Goal: Information Seeking & Learning: Learn about a topic

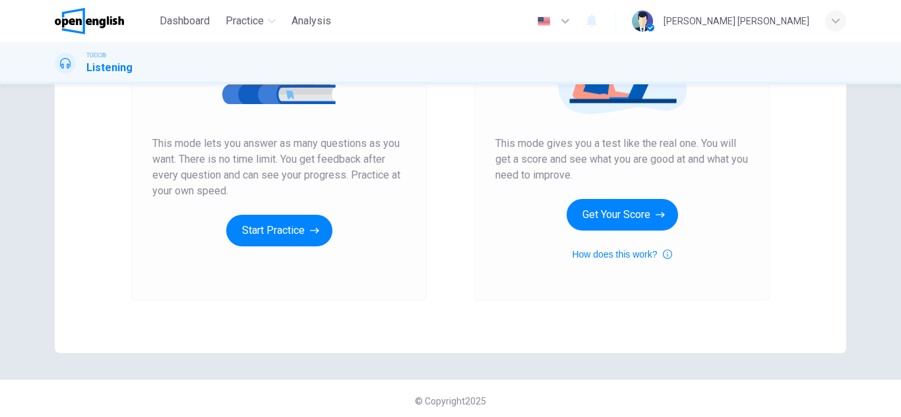
scroll to position [220, 0]
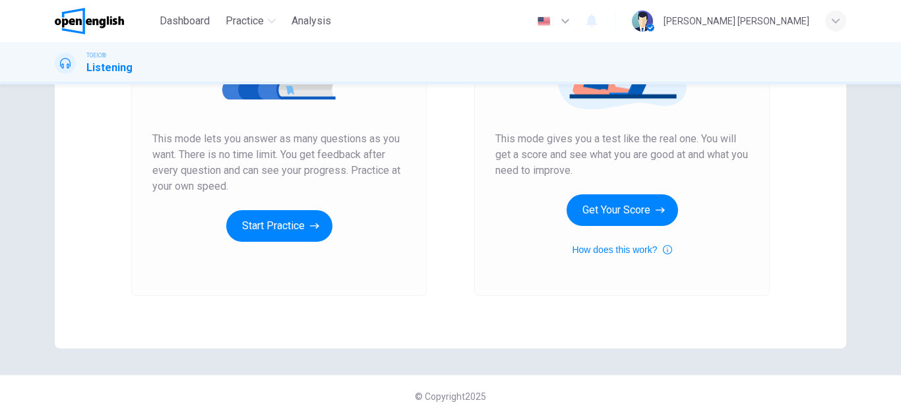
click at [426, 256] on div "Unlimited Practice This mode lets you answer as many questions as you want. The…" at bounding box center [278, 119] width 343 height 353
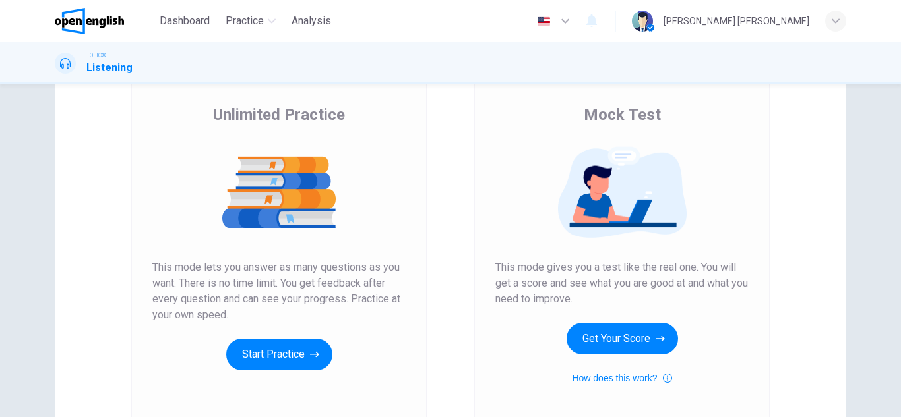
scroll to position [88, 0]
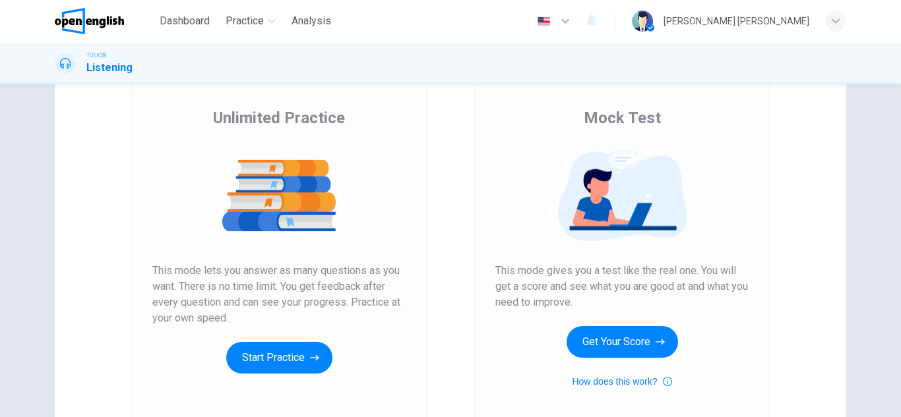
drag, startPoint x: 141, startPoint y: 262, endPoint x: 233, endPoint y: 316, distance: 107.0
click at [233, 316] on div "Unlimited Practice This mode lets you answer as many questions as you want. The…" at bounding box center [278, 251] width 295 height 353
drag, startPoint x: 223, startPoint y: 306, endPoint x: 160, endPoint y: 264, distance: 75.7
click at [160, 264] on span "This mode lets you answer as many questions as you want. There is no time limit…" at bounding box center [278, 294] width 253 height 63
drag, startPoint x: 151, startPoint y: 264, endPoint x: 237, endPoint y: 316, distance: 99.9
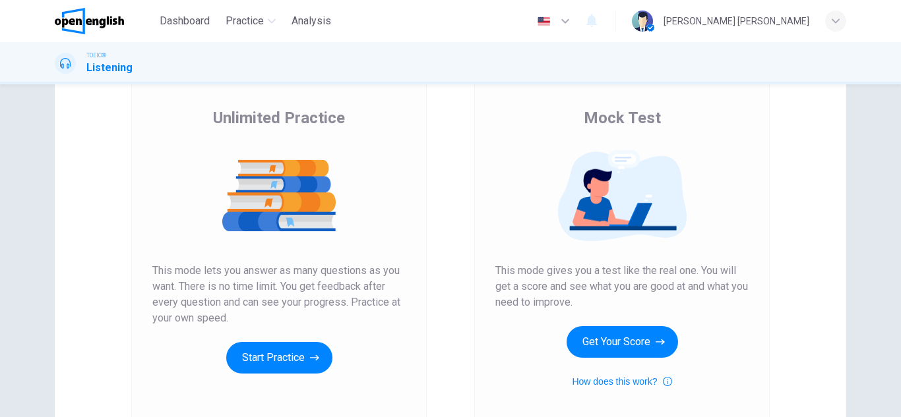
click at [237, 316] on span "This mode lets you answer as many questions as you want. There is no time limit…" at bounding box center [278, 294] width 253 height 63
click at [628, 341] on button "Get Your Score" at bounding box center [621, 342] width 111 height 32
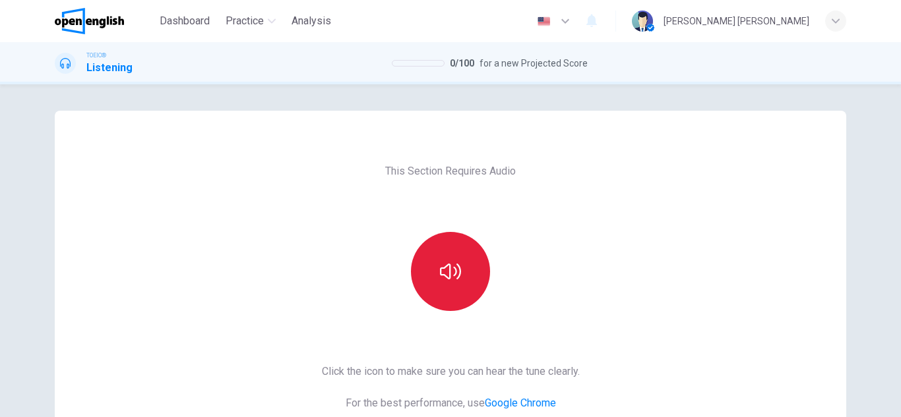
scroll to position [132, 0]
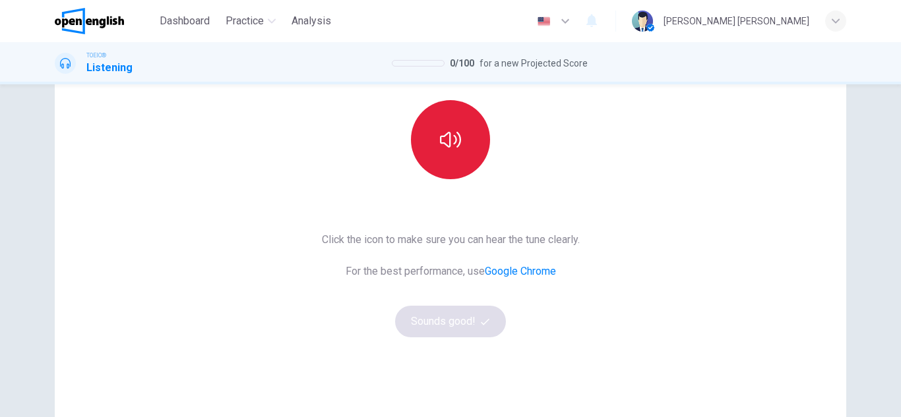
click at [448, 152] on button "button" at bounding box center [450, 139] width 79 height 79
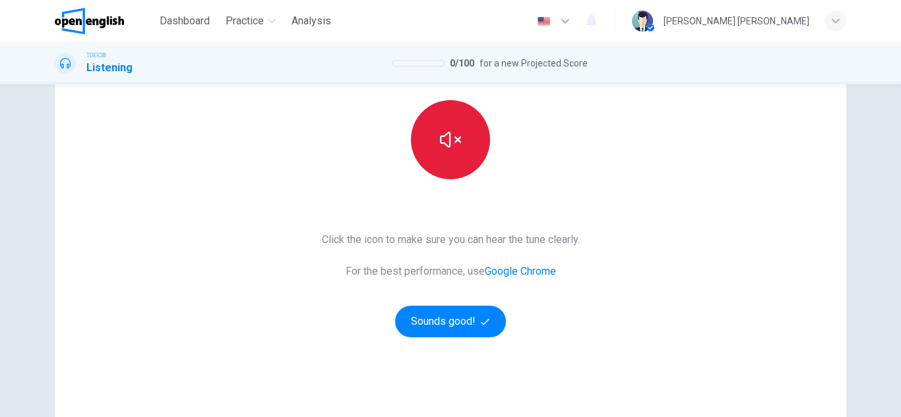
click at [449, 136] on icon "button" at bounding box center [450, 139] width 21 height 21
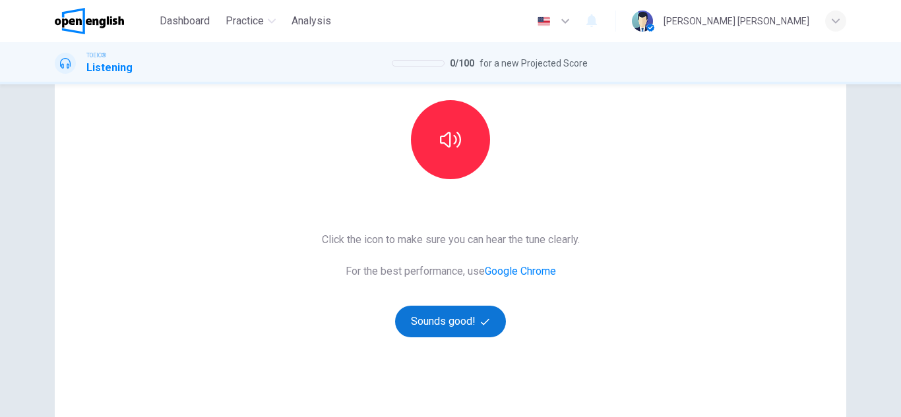
click at [467, 334] on button "Sounds good!" at bounding box center [450, 322] width 111 height 32
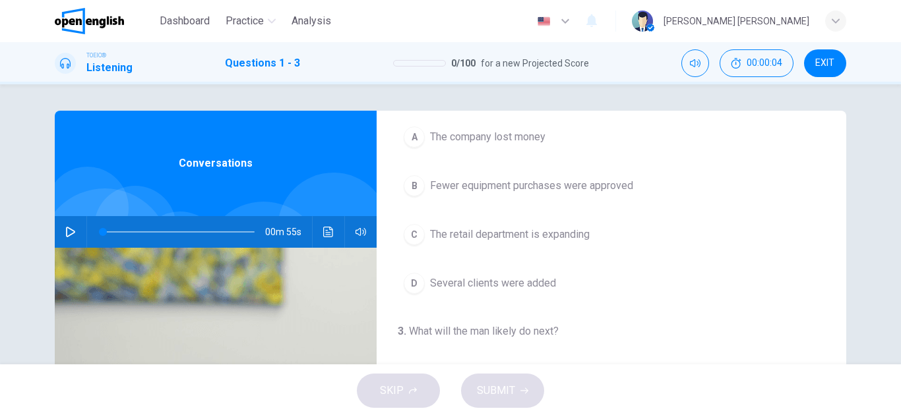
scroll to position [0, 0]
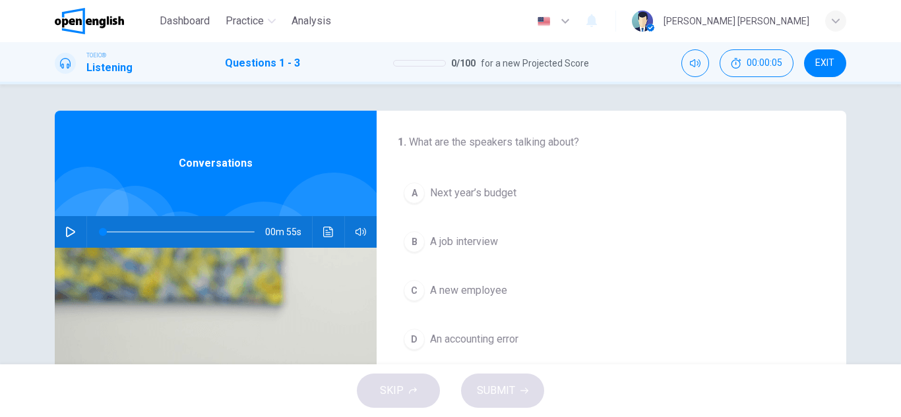
click at [66, 227] on icon "button" at bounding box center [70, 232] width 11 height 11
click at [314, 313] on img at bounding box center [216, 408] width 322 height 321
click at [687, 69] on button "Mute" at bounding box center [695, 63] width 28 height 28
click at [692, 64] on icon "Unmute" at bounding box center [695, 63] width 11 height 11
drag, startPoint x: 131, startPoint y: 230, endPoint x: 80, endPoint y: 226, distance: 50.9
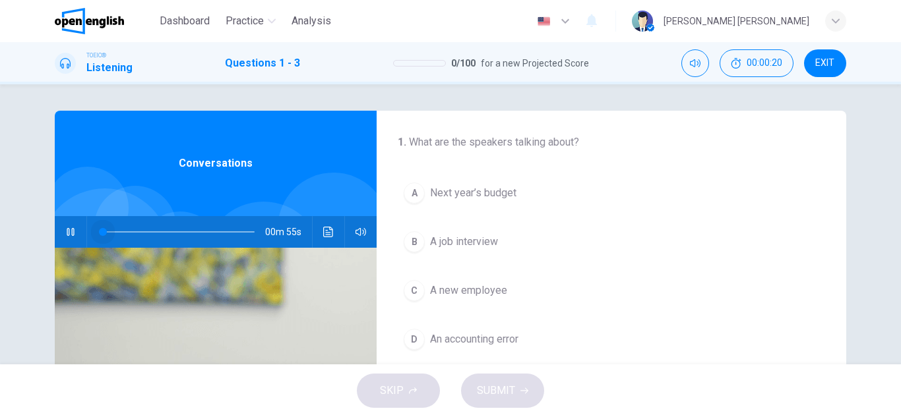
click at [80, 226] on div "00m 55s" at bounding box center [216, 232] width 322 height 32
type input "*"
click at [826, 59] on span "EXIT" at bounding box center [824, 63] width 19 height 11
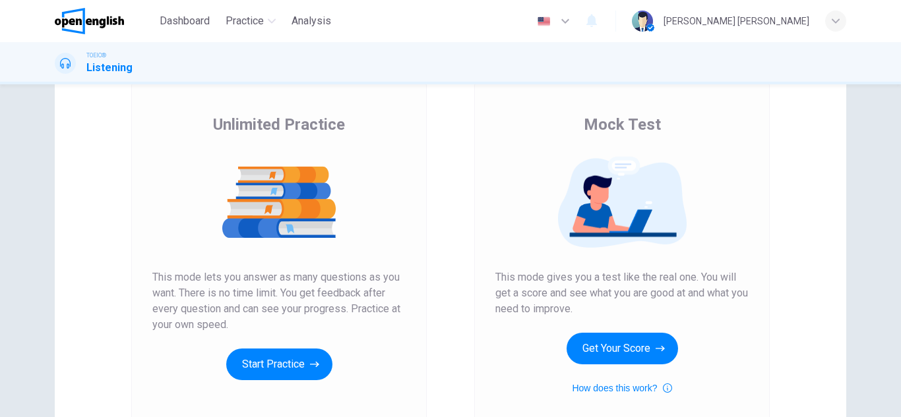
scroll to position [132, 0]
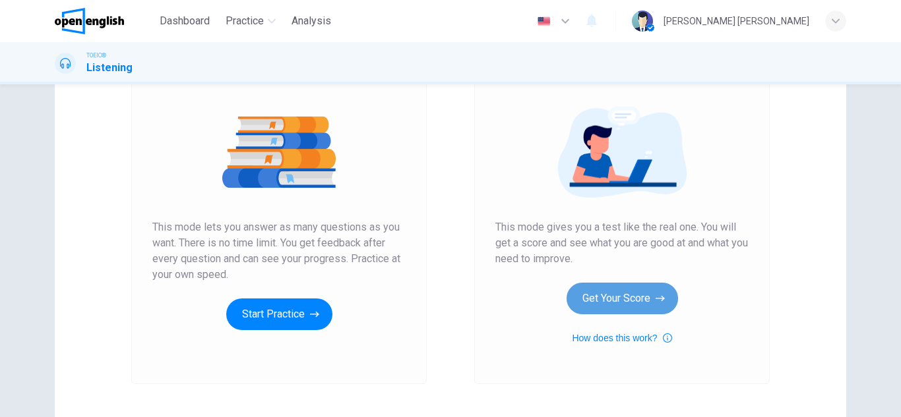
click at [604, 298] on button "Get Your Score" at bounding box center [621, 299] width 111 height 32
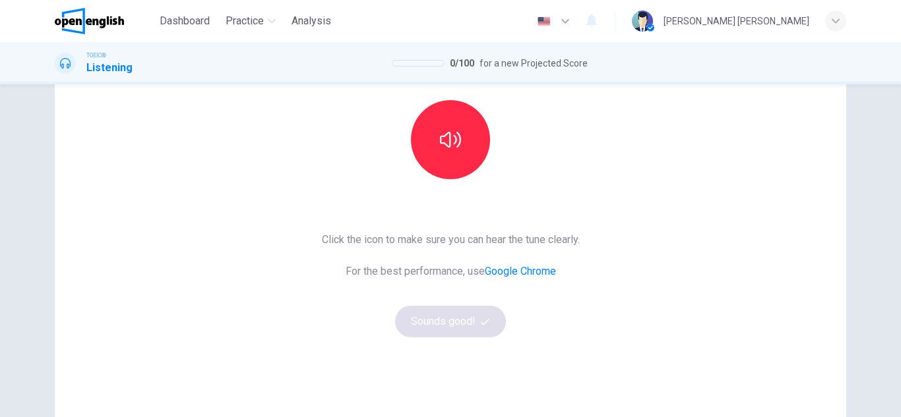
click at [556, 214] on div "This Section Requires Audio Click the icon to make sure you can hear the tune c…" at bounding box center [450, 208] width 279 height 458
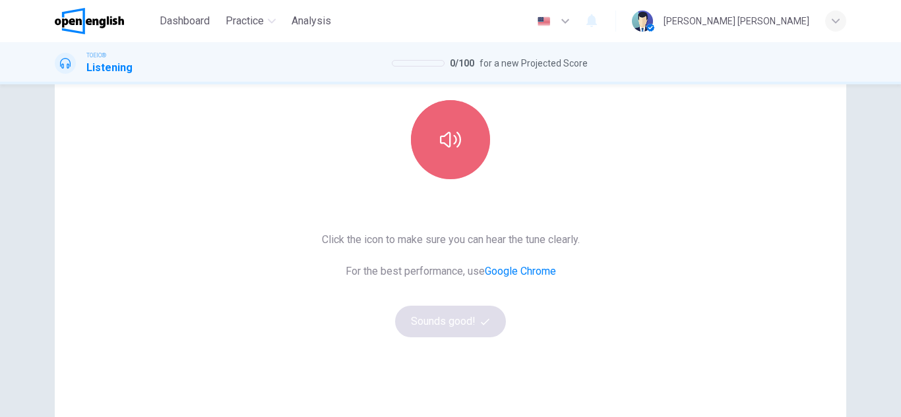
click at [473, 140] on button "button" at bounding box center [450, 139] width 79 height 79
click at [470, 140] on button "button" at bounding box center [450, 139] width 79 height 79
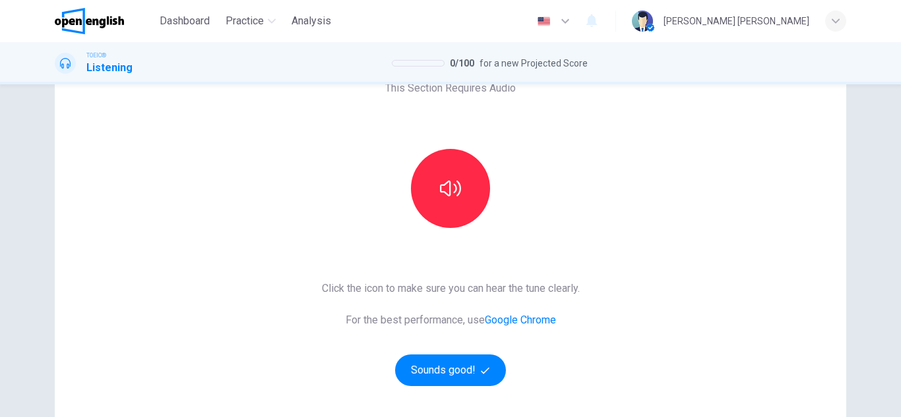
scroll to position [0, 0]
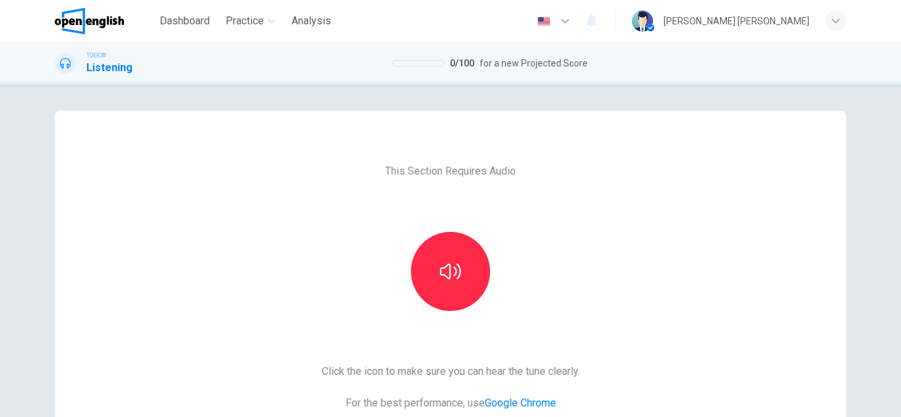
click at [566, 191] on div "This Section Requires Audio Click the icon to make sure you can hear the tune c…" at bounding box center [450, 340] width 279 height 458
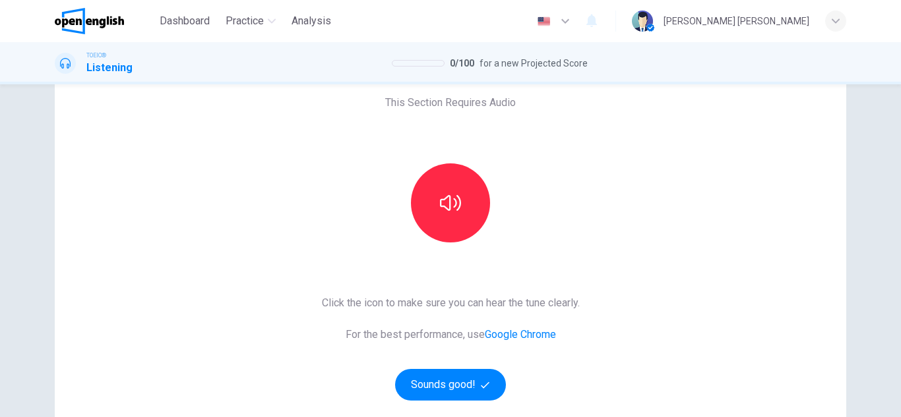
scroll to position [132, 0]
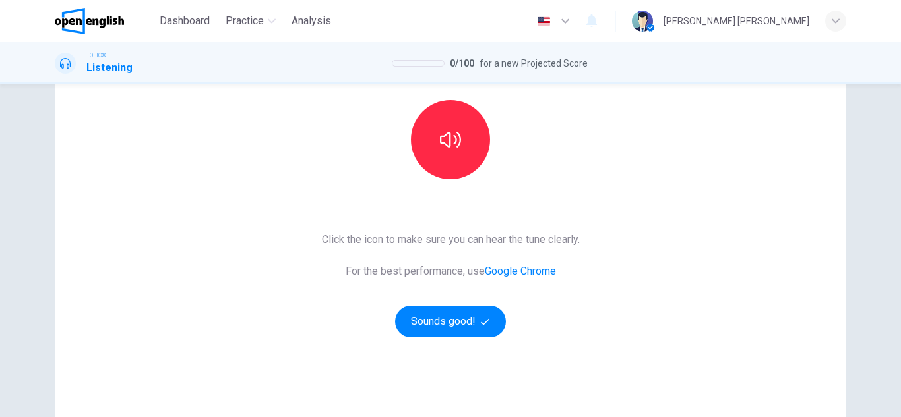
drag, startPoint x: 367, startPoint y: 239, endPoint x: 550, endPoint y: 233, distance: 183.3
click at [550, 233] on span "Click the icon to make sure you can hear the tune clearly." at bounding box center [451, 240] width 258 height 16
drag, startPoint x: 363, startPoint y: 274, endPoint x: 482, endPoint y: 274, distance: 119.3
click at [482, 274] on span "For the best performance, use Google Chrome" at bounding box center [451, 272] width 258 height 16
click at [516, 272] on link "Google Chrome" at bounding box center [520, 271] width 71 height 13
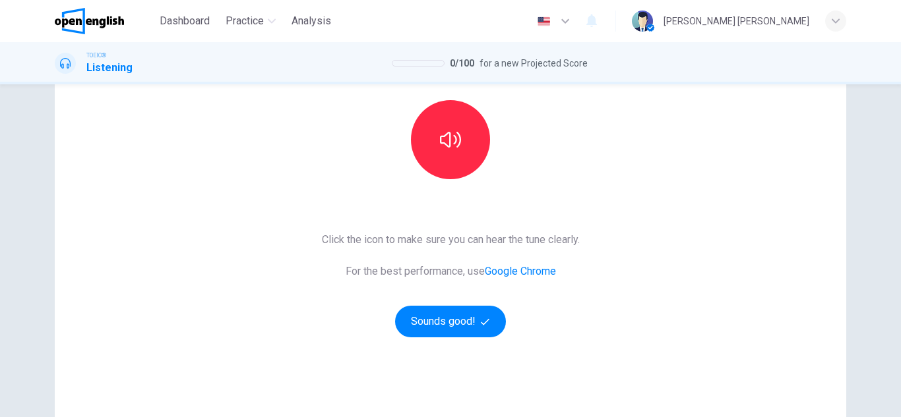
click at [506, 195] on div "This Section Requires Audio Click the icon to make sure you can hear the tune c…" at bounding box center [450, 208] width 279 height 458
click at [481, 327] on button "Sounds good!" at bounding box center [450, 322] width 111 height 32
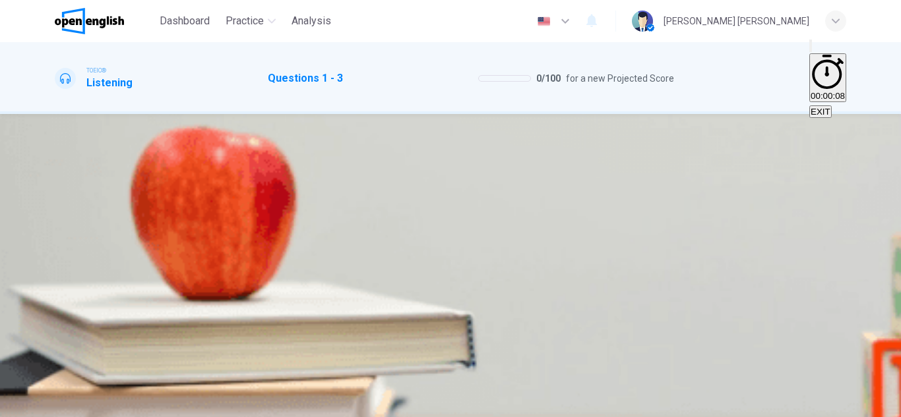
scroll to position [0, 0]
click at [479, 114] on div "1 . What time did the speaker call the doctor’s office? A 2:00 B 7:00 C 7:30 D …" at bounding box center [450, 257] width 901 height 287
drag, startPoint x: 100, startPoint y: 230, endPoint x: 88, endPoint y: 229, distance: 11.9
click at [55, 355] on span at bounding box center [55, 355] width 0 height 0
click at [56, 349] on icon "button" at bounding box center [56, 349] width 0 height 0
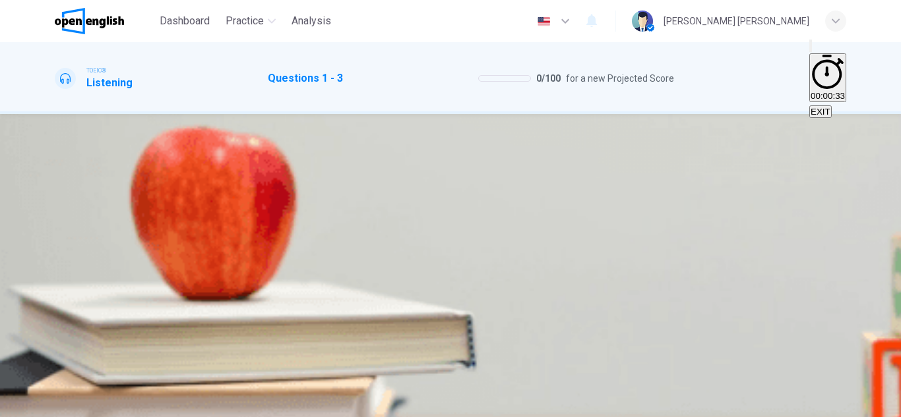
type input "*"
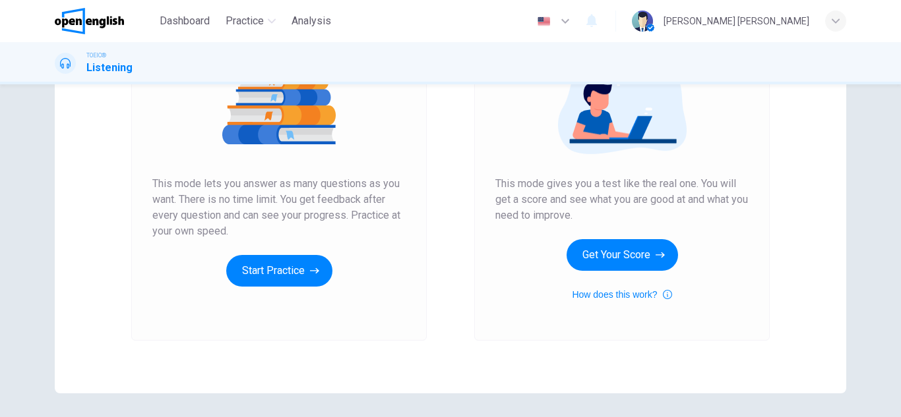
scroll to position [220, 0]
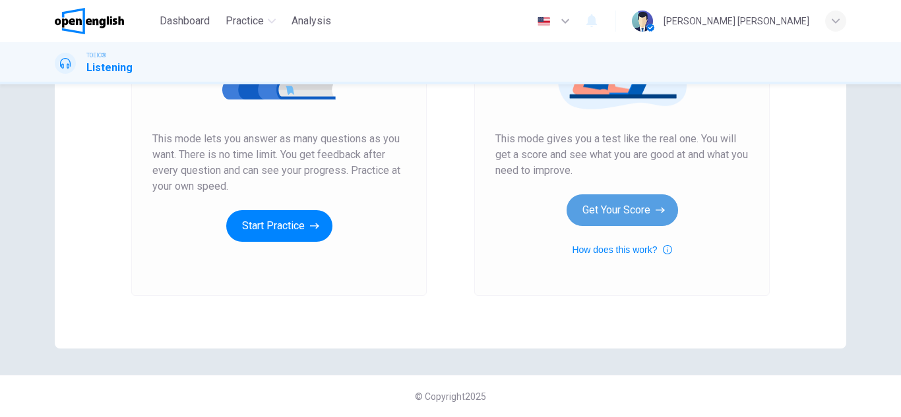
click at [623, 211] on button "Get Your Score" at bounding box center [621, 210] width 111 height 32
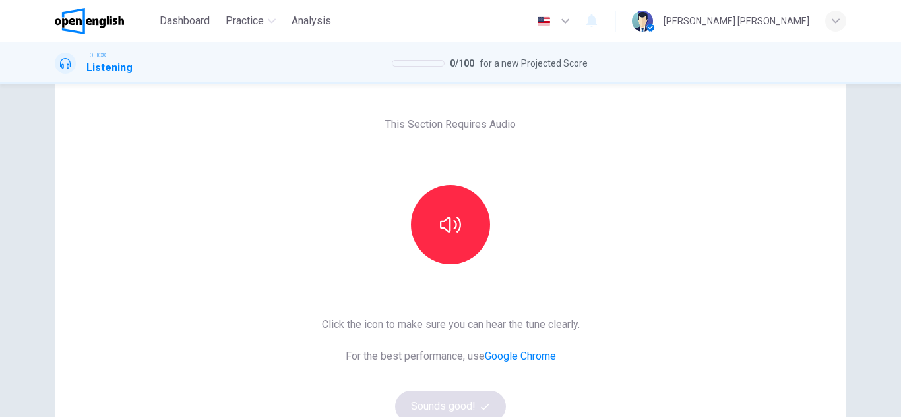
scroll to position [0, 0]
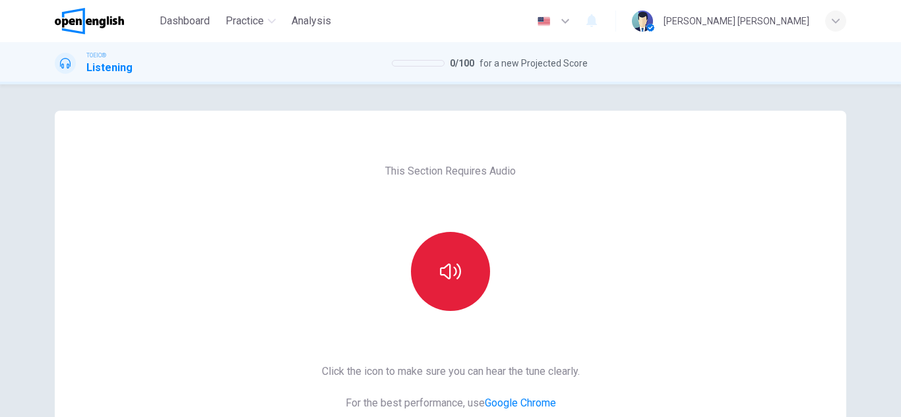
click at [453, 274] on icon "button" at bounding box center [450, 271] width 21 height 21
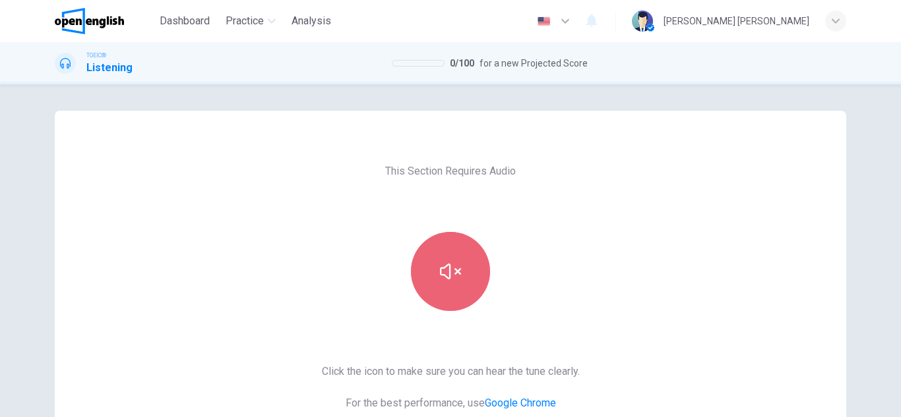
click at [453, 274] on icon "button" at bounding box center [450, 271] width 21 height 21
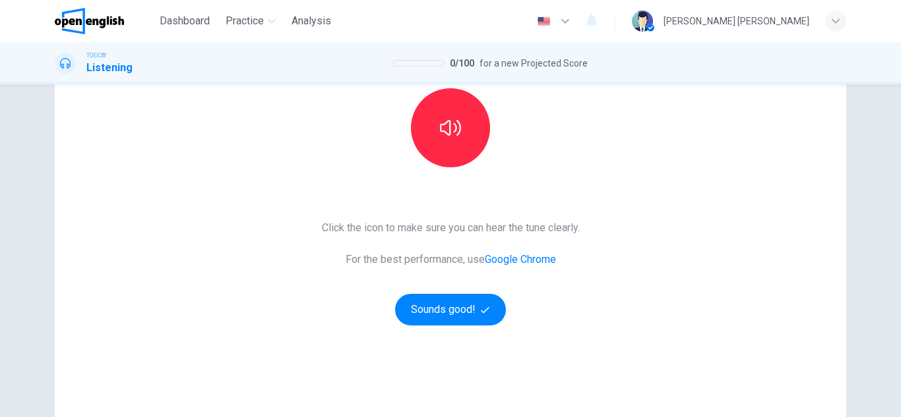
scroll to position [220, 0]
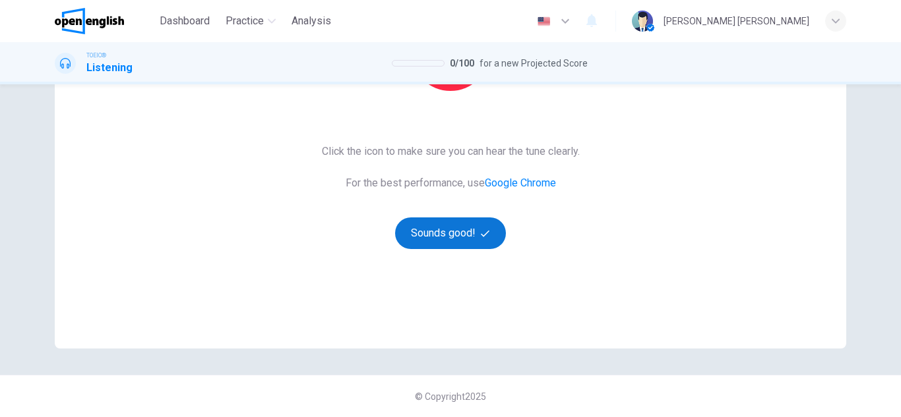
click at [454, 229] on button "Sounds good!" at bounding box center [450, 234] width 111 height 32
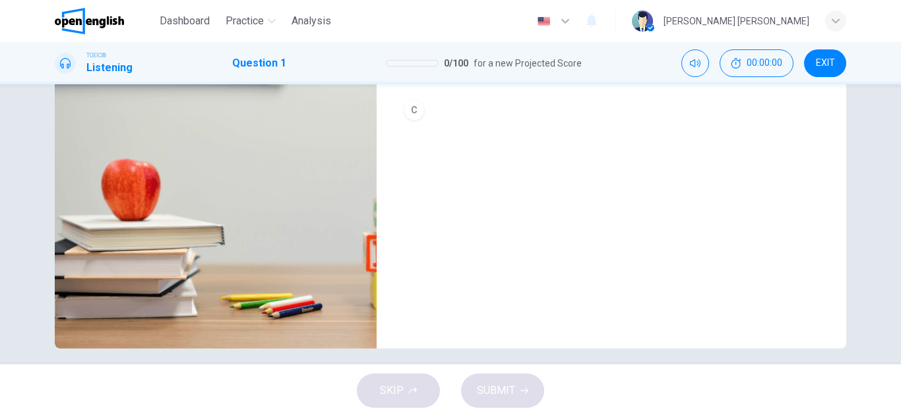
click at [64, 28] on button "button" at bounding box center [70, 12] width 21 height 32
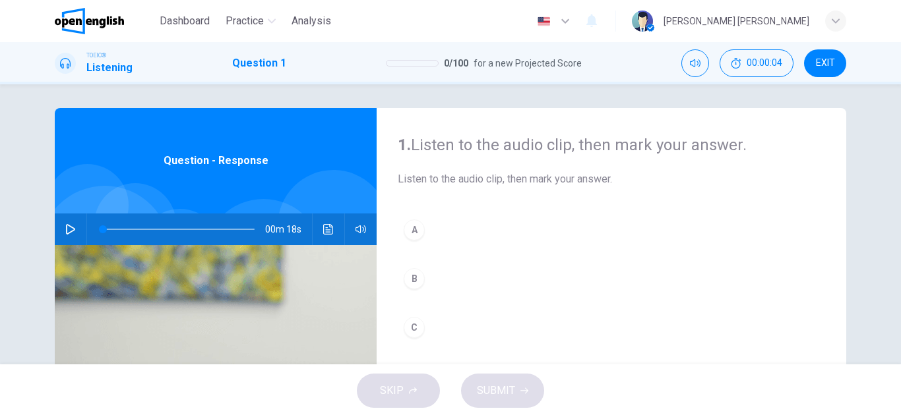
scroll to position [0, 0]
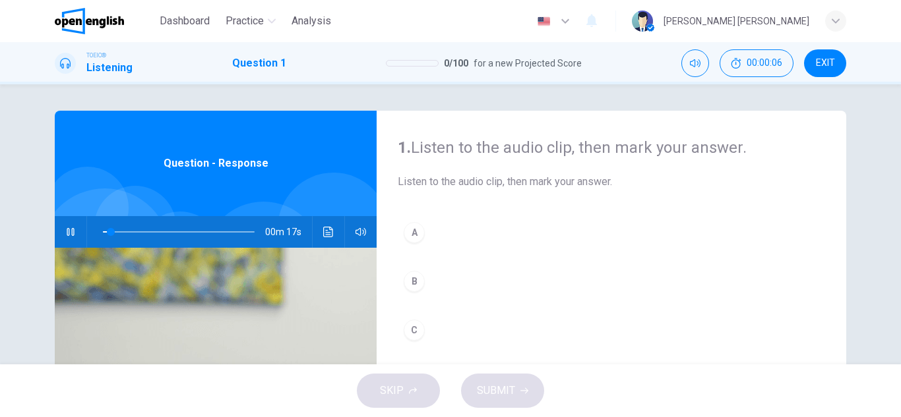
type input "**"
click at [99, 230] on span at bounding box center [103, 232] width 8 height 8
click at [67, 232] on icon "button" at bounding box center [70, 232] width 11 height 11
click at [485, 185] on span "Listen to the audio clip, then mark your answer." at bounding box center [611, 182] width 427 height 16
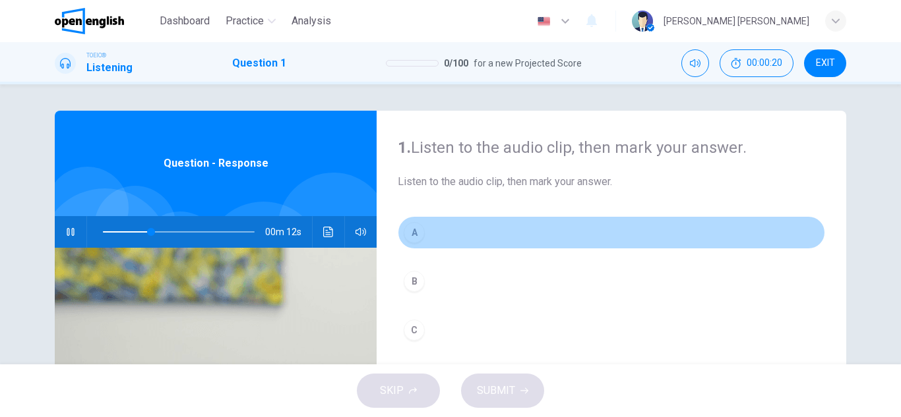
click at [493, 222] on button "A" at bounding box center [611, 232] width 427 height 33
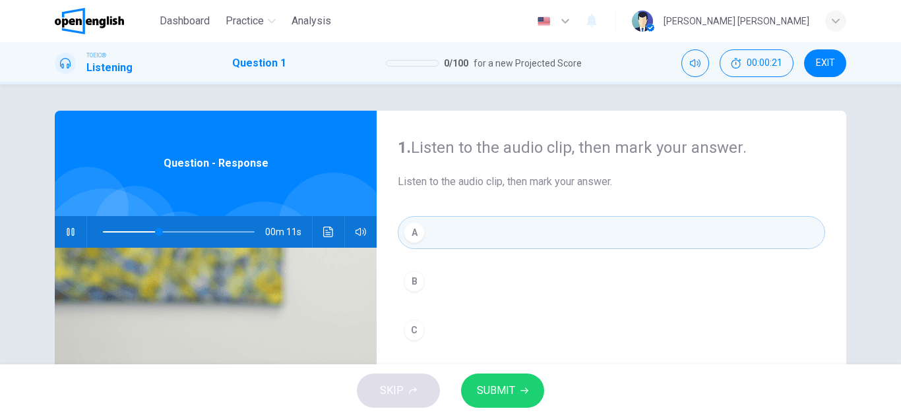
click at [496, 191] on div "1. Listen to the audio clip, then mark your answer. Listen to the audio clip, t…" at bounding box center [610, 340] width 469 height 458
type input "**"
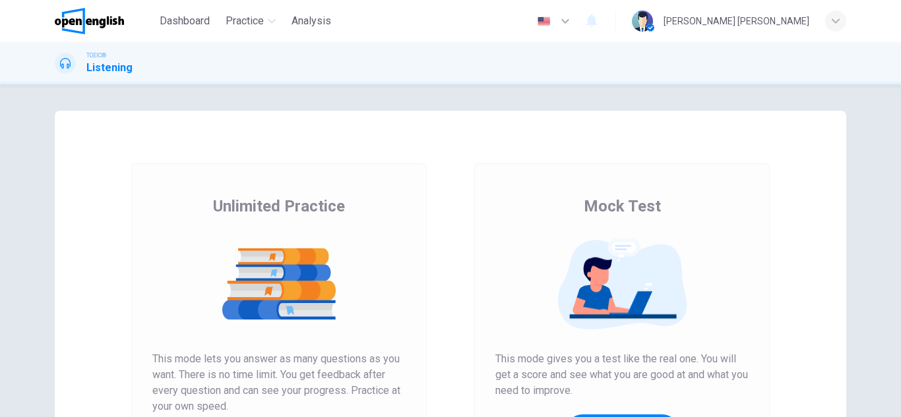
scroll to position [132, 0]
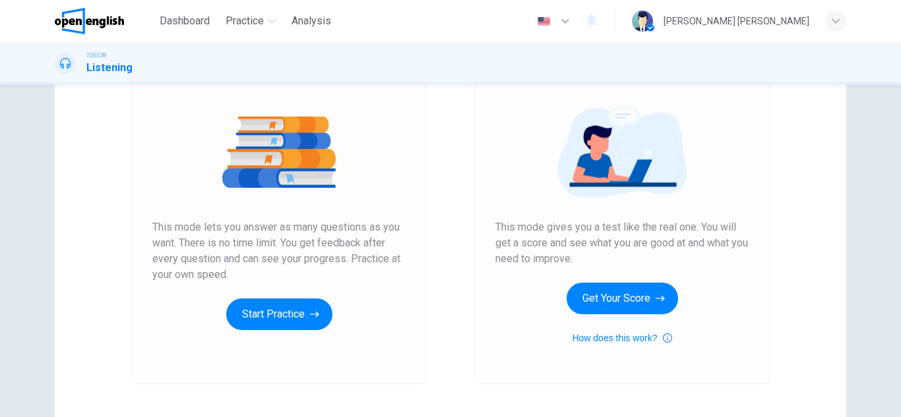
click at [623, 314] on div "Mock Test This mode gives you a test like the real one. You will get a score an…" at bounding box center [621, 205] width 253 height 282
click at [630, 299] on button "Get Your Score" at bounding box center [621, 299] width 111 height 32
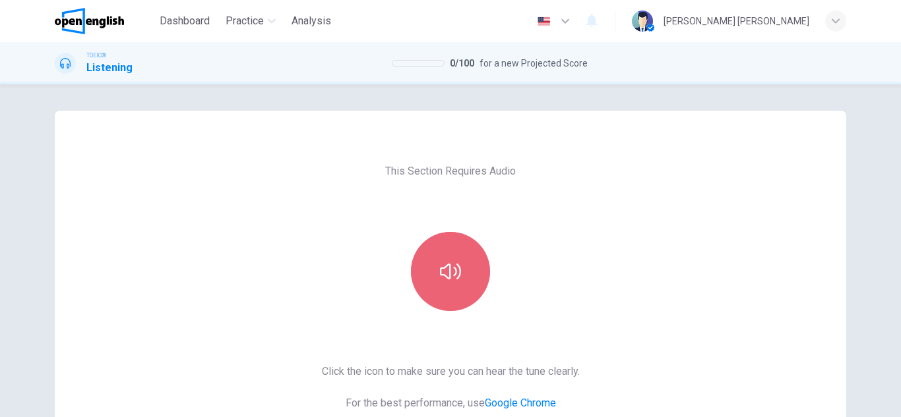
click at [452, 269] on icon "button" at bounding box center [450, 272] width 21 height 16
click at [452, 268] on icon "button" at bounding box center [450, 271] width 21 height 21
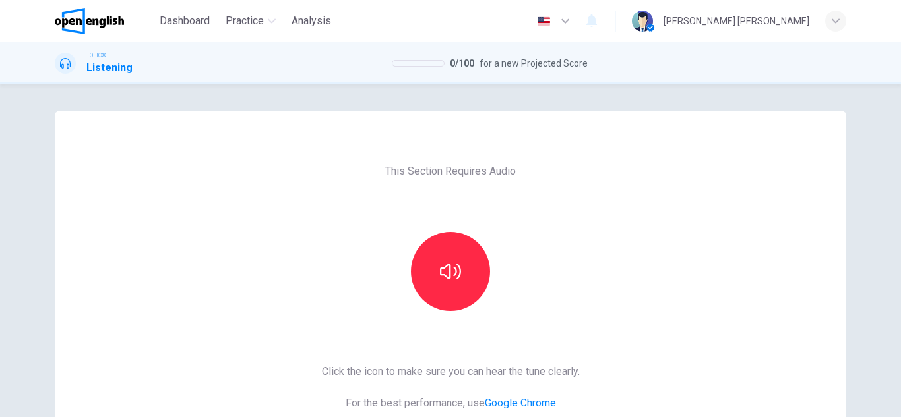
scroll to position [220, 0]
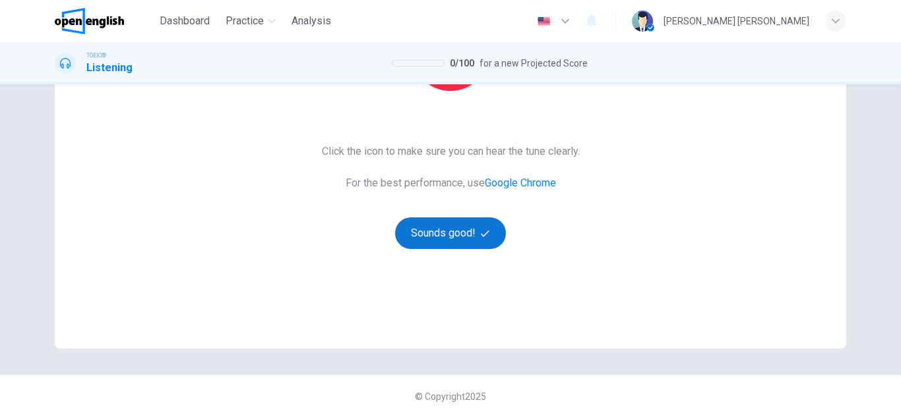
click at [440, 229] on button "Sounds good!" at bounding box center [450, 234] width 111 height 32
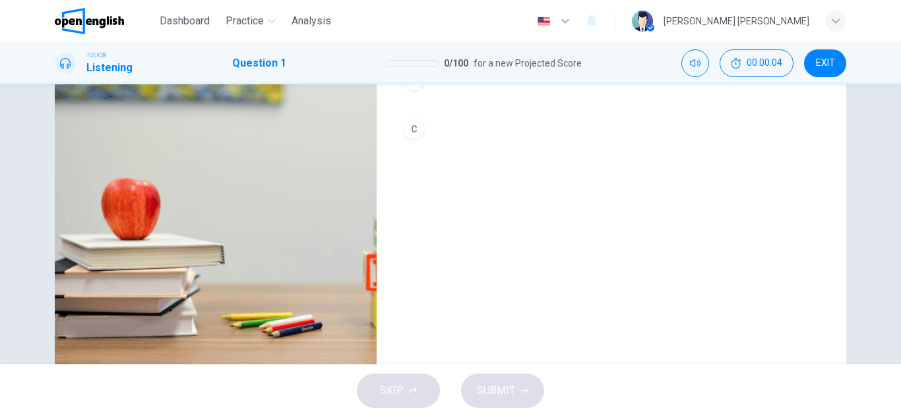
scroll to position [231, 0]
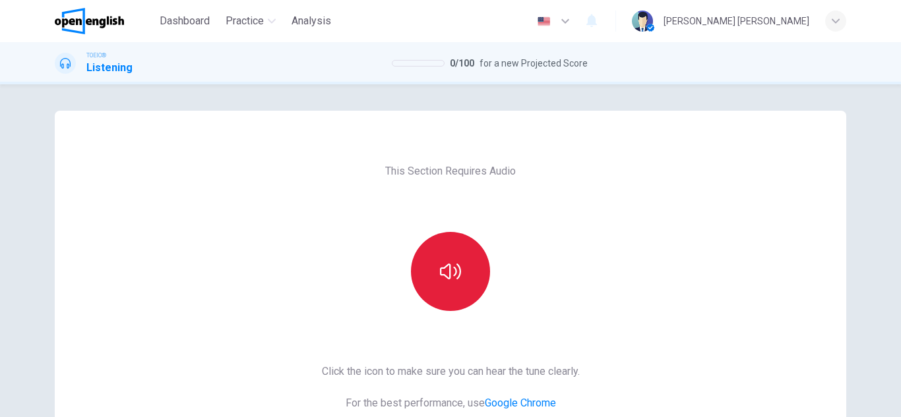
scroll to position [66, 0]
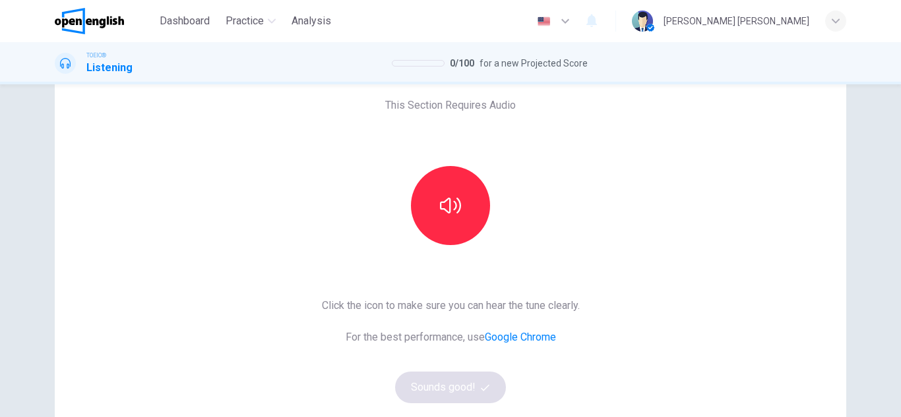
click at [463, 254] on div "This Section Requires Audio Click the icon to make sure you can hear the tune c…" at bounding box center [450, 274] width 279 height 458
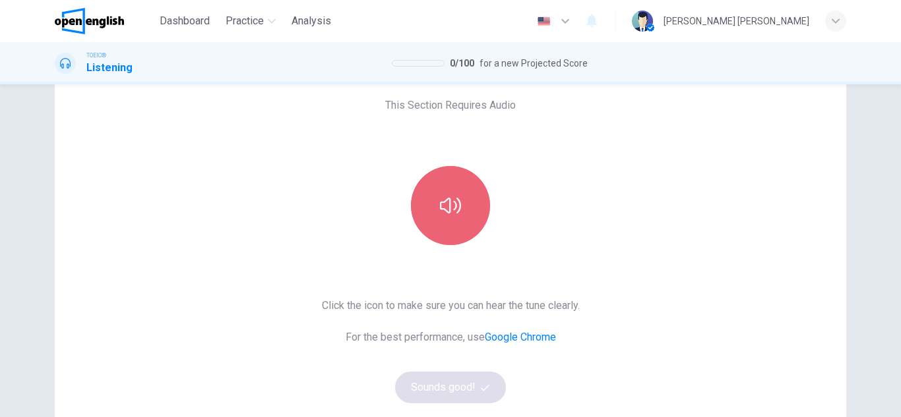
click at [454, 214] on icon "button" at bounding box center [450, 205] width 21 height 21
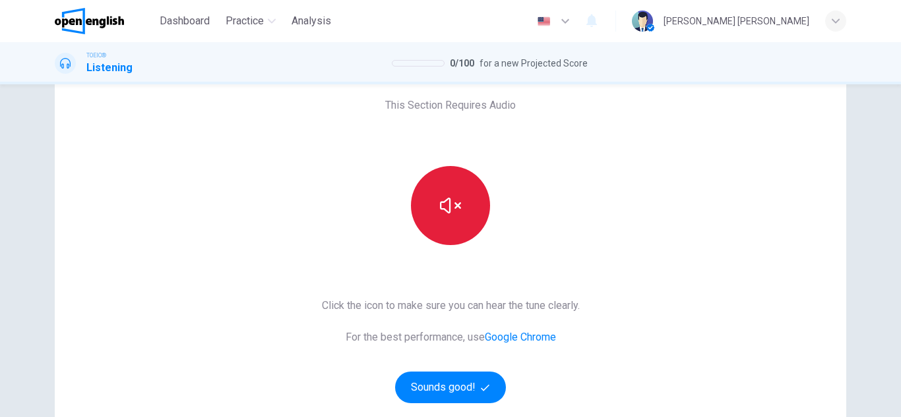
click at [454, 214] on icon "button" at bounding box center [450, 205] width 21 height 21
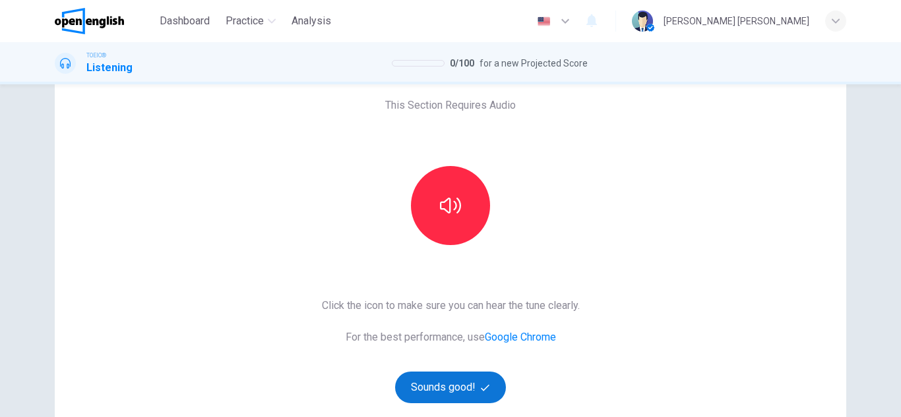
click at [438, 386] on button "Sounds good!" at bounding box center [450, 388] width 111 height 32
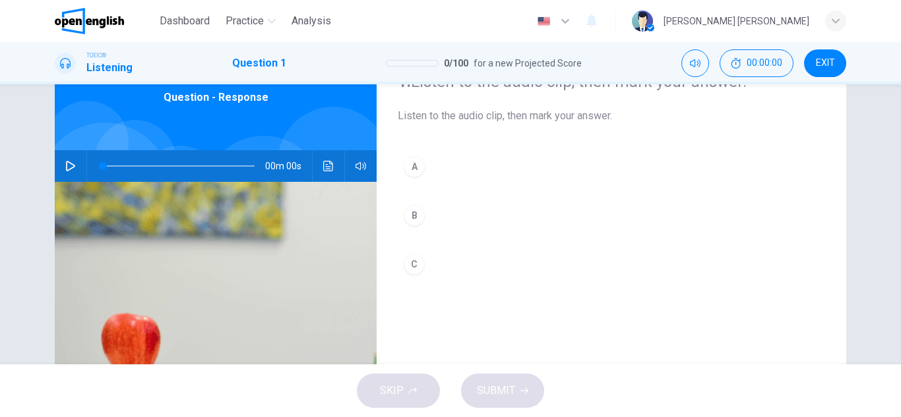
scroll to position [0, 0]
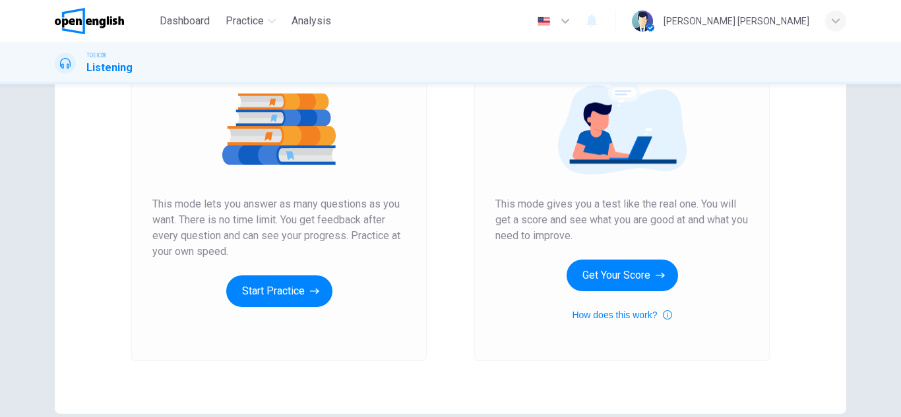
scroll to position [220, 0]
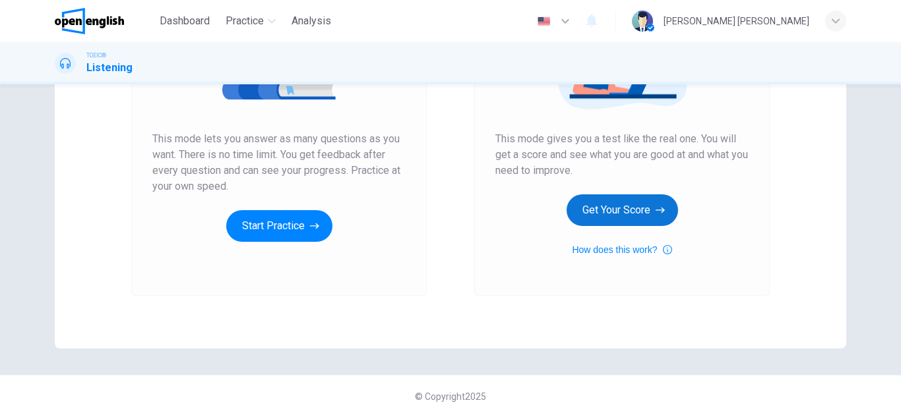
click at [610, 208] on button "Get Your Score" at bounding box center [621, 210] width 111 height 32
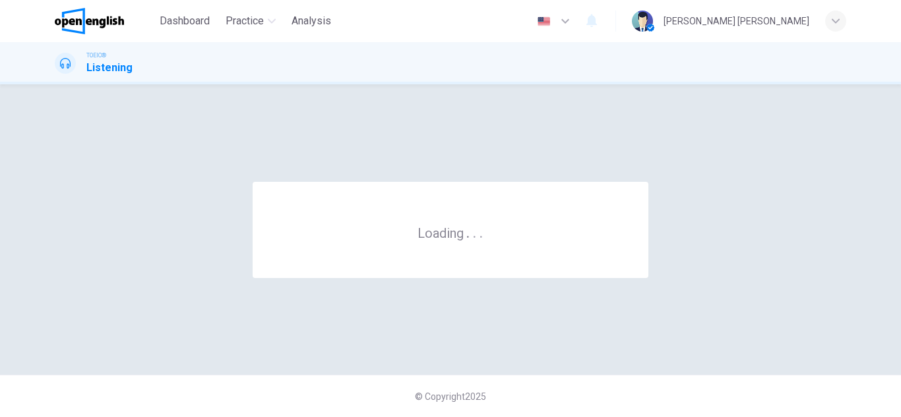
scroll to position [0, 0]
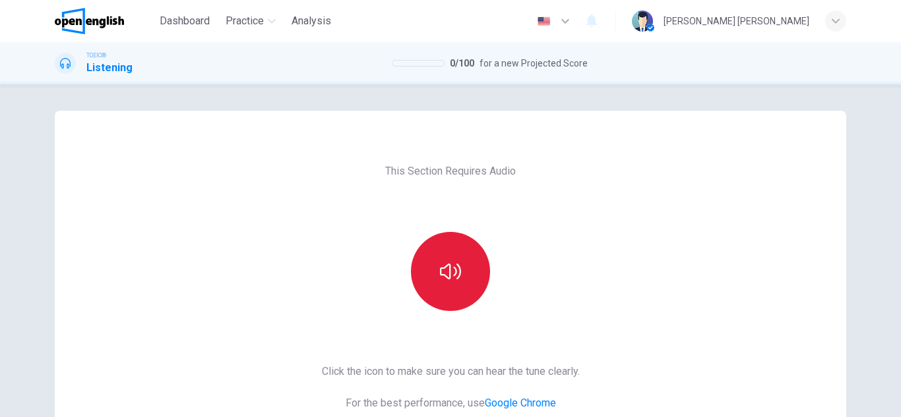
click at [446, 247] on button "button" at bounding box center [450, 271] width 79 height 79
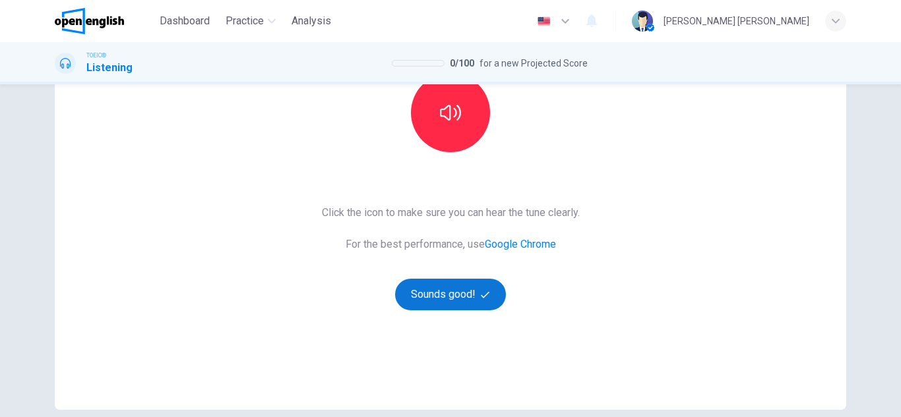
scroll to position [220, 0]
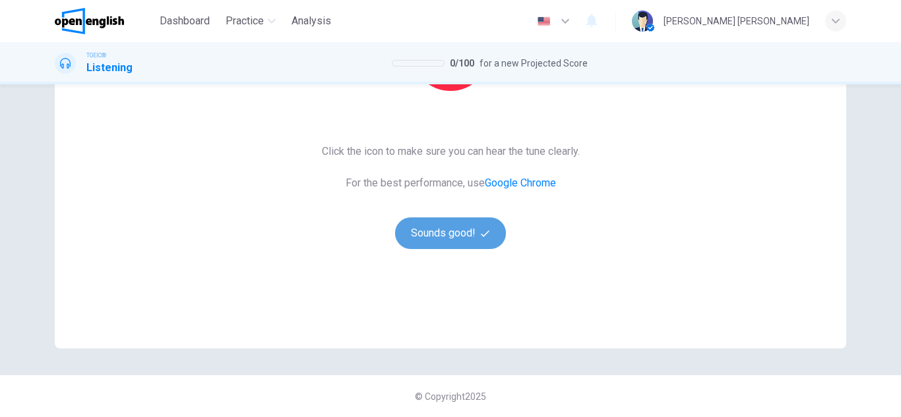
click at [444, 234] on button "Sounds good!" at bounding box center [450, 234] width 111 height 32
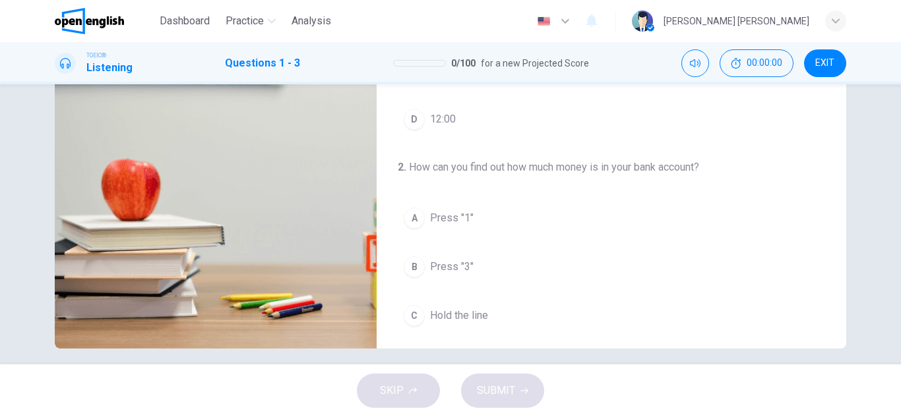
scroll to position [0, 0]
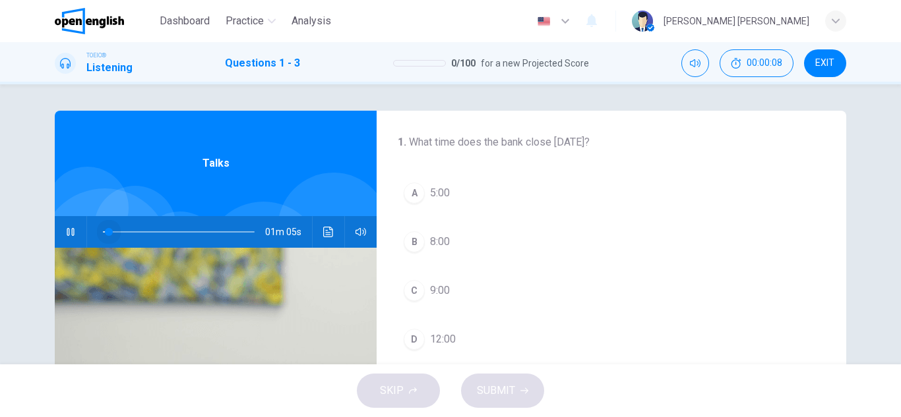
drag, startPoint x: 109, startPoint y: 233, endPoint x: 88, endPoint y: 229, distance: 21.4
click at [105, 229] on span at bounding box center [109, 232] width 8 height 8
drag, startPoint x: 94, startPoint y: 232, endPoint x: 78, endPoint y: 232, distance: 16.5
click at [99, 232] on span at bounding box center [103, 232] width 8 height 8
click at [65, 231] on icon "button" at bounding box center [70, 232] width 11 height 11
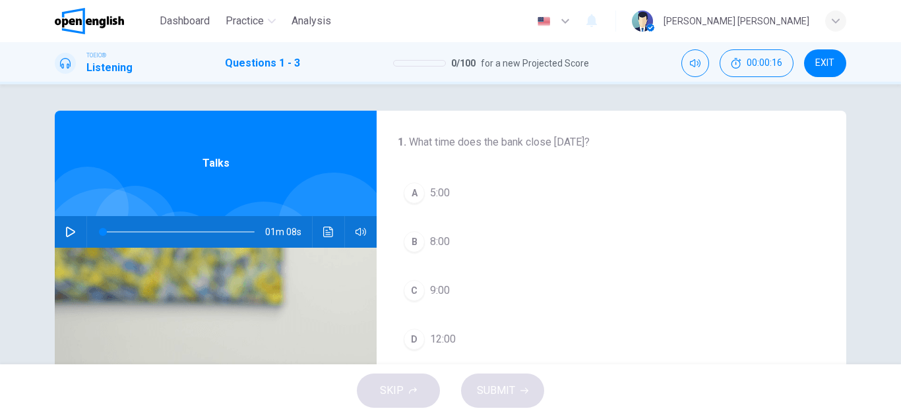
click at [65, 231] on icon "button" at bounding box center [70, 232] width 11 height 11
drag, startPoint x: 105, startPoint y: 231, endPoint x: 61, endPoint y: 231, distance: 44.2
click at [61, 231] on div "01m 06s" at bounding box center [216, 232] width 322 height 32
click at [61, 231] on button "button" at bounding box center [70, 232] width 21 height 32
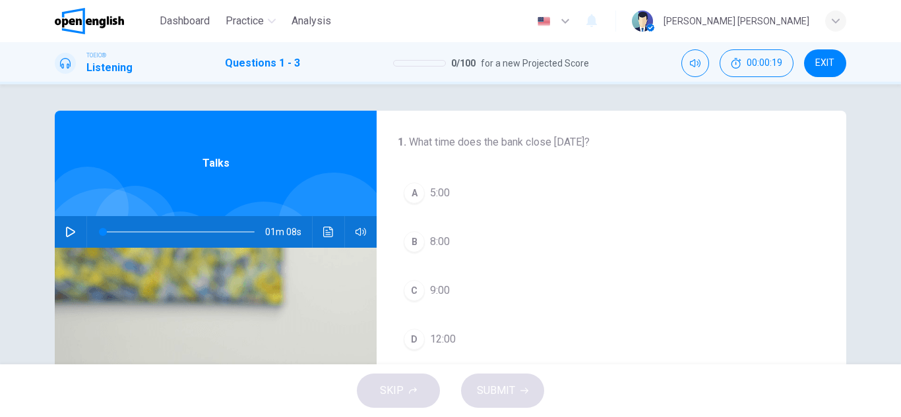
click at [61, 231] on button "button" at bounding box center [70, 232] width 21 height 32
click at [107, 228] on span at bounding box center [179, 232] width 152 height 18
click at [110, 229] on span at bounding box center [179, 232] width 152 height 18
click at [77, 230] on button "button" at bounding box center [70, 232] width 21 height 32
click at [413, 338] on div "D" at bounding box center [413, 339] width 21 height 21
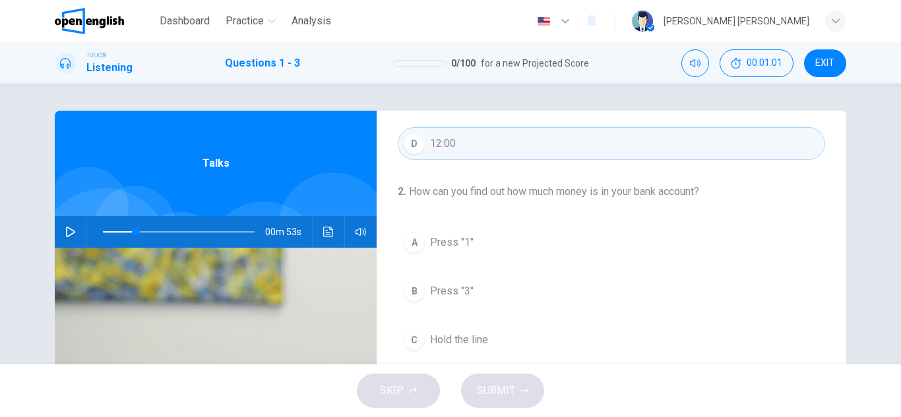
scroll to position [198, 0]
click at [70, 232] on icon "button" at bounding box center [70, 232] width 11 height 11
click at [115, 231] on span at bounding box center [179, 232] width 152 height 18
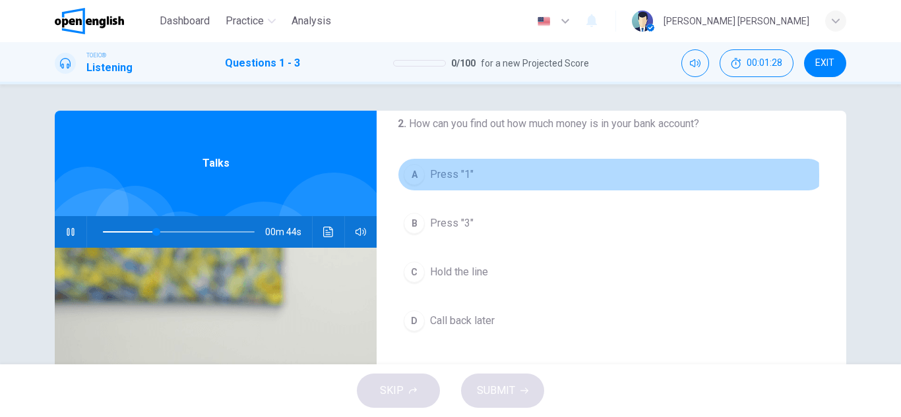
click at [483, 176] on button "A Press "1"" at bounding box center [611, 174] width 427 height 33
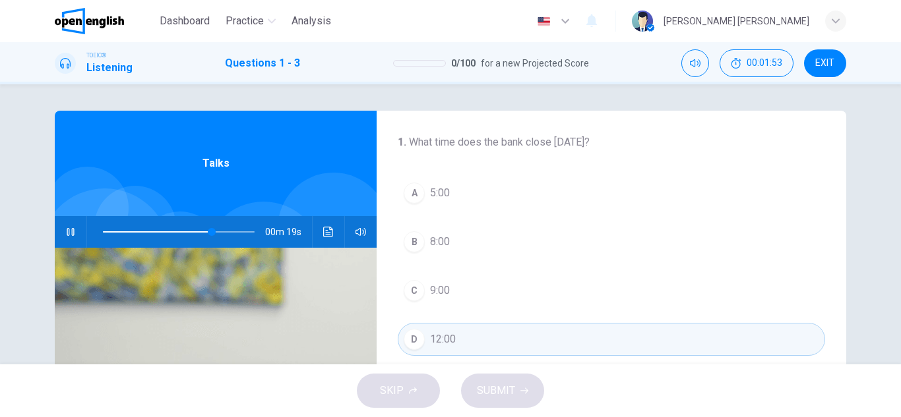
scroll to position [66, 0]
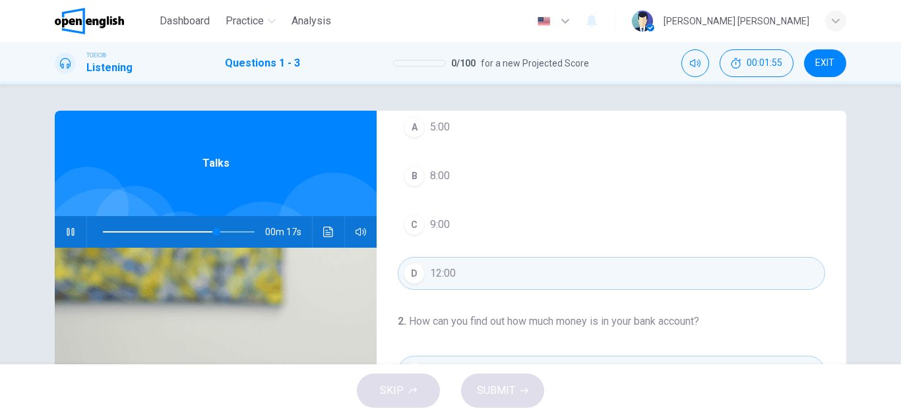
click at [103, 230] on span at bounding box center [179, 232] width 152 height 18
click at [67, 223] on button "button" at bounding box center [70, 232] width 21 height 32
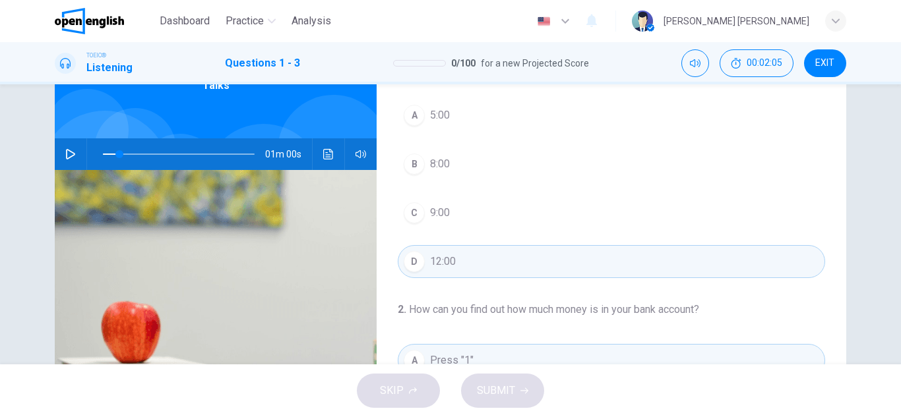
scroll to position [0, 0]
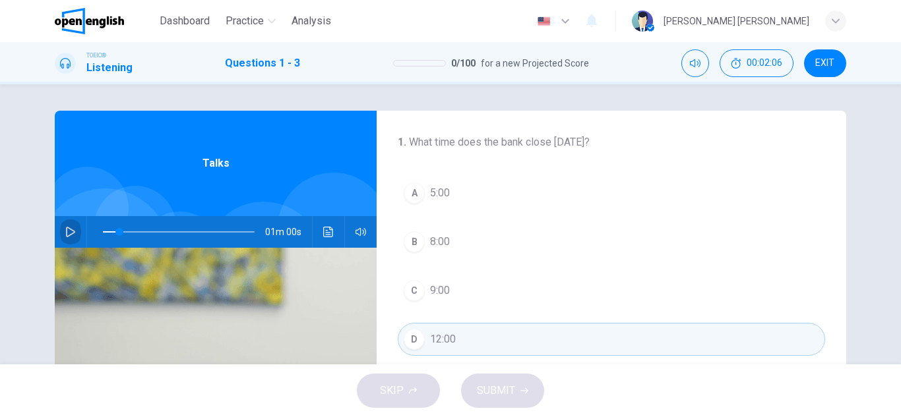
click at [70, 233] on icon "button" at bounding box center [70, 232] width 9 height 11
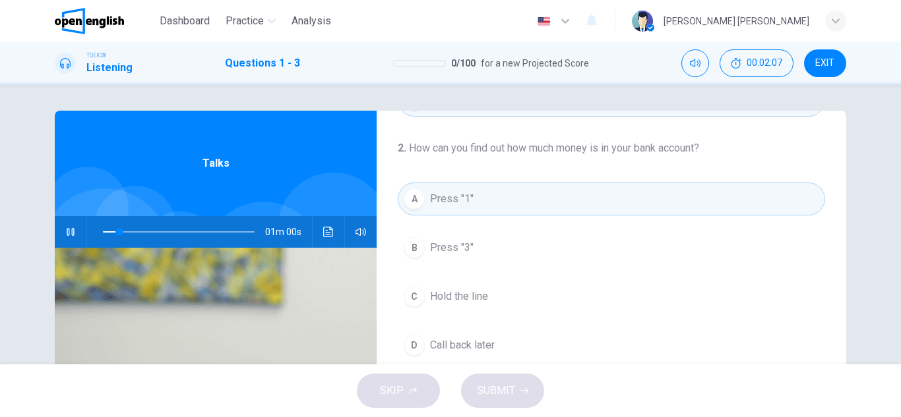
scroll to position [264, 0]
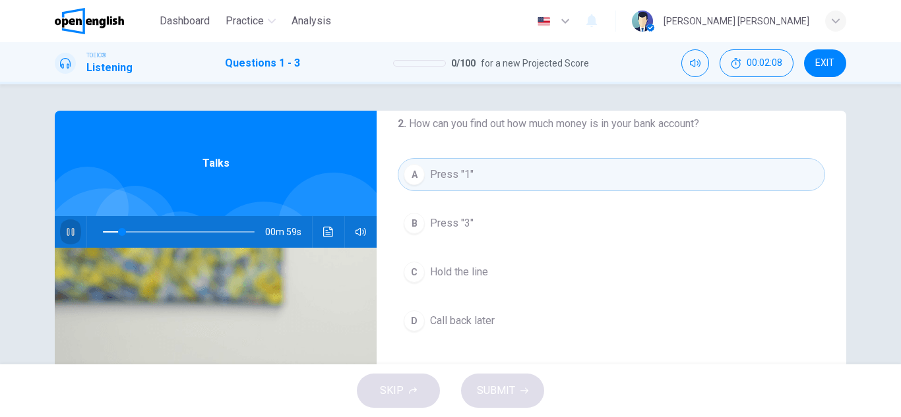
click at [70, 222] on button "button" at bounding box center [70, 232] width 21 height 32
click at [70, 223] on button "button" at bounding box center [70, 232] width 21 height 32
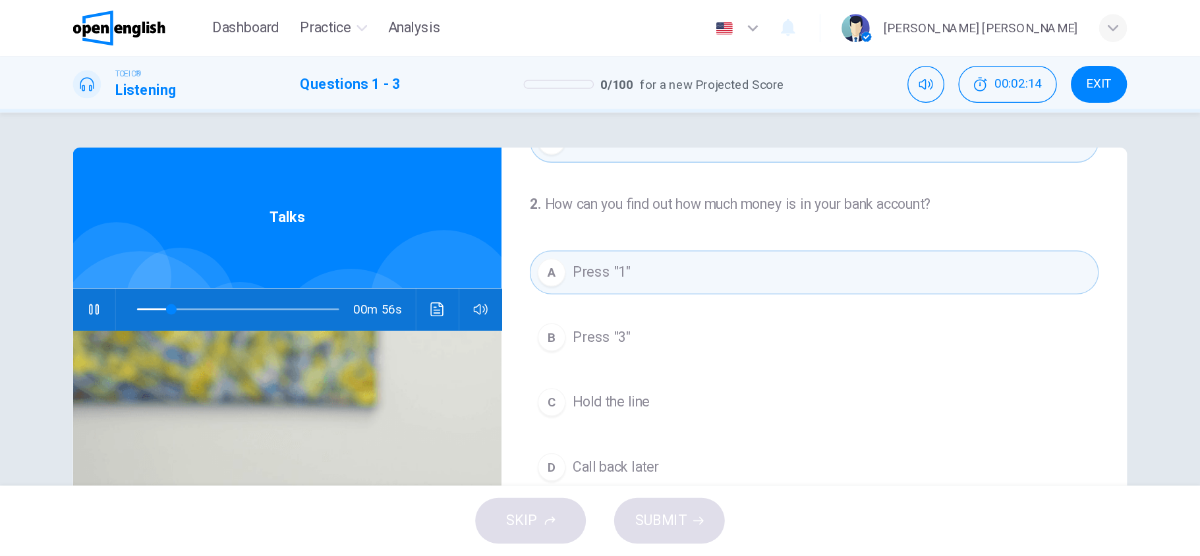
scroll to position [235, 0]
type input "**"
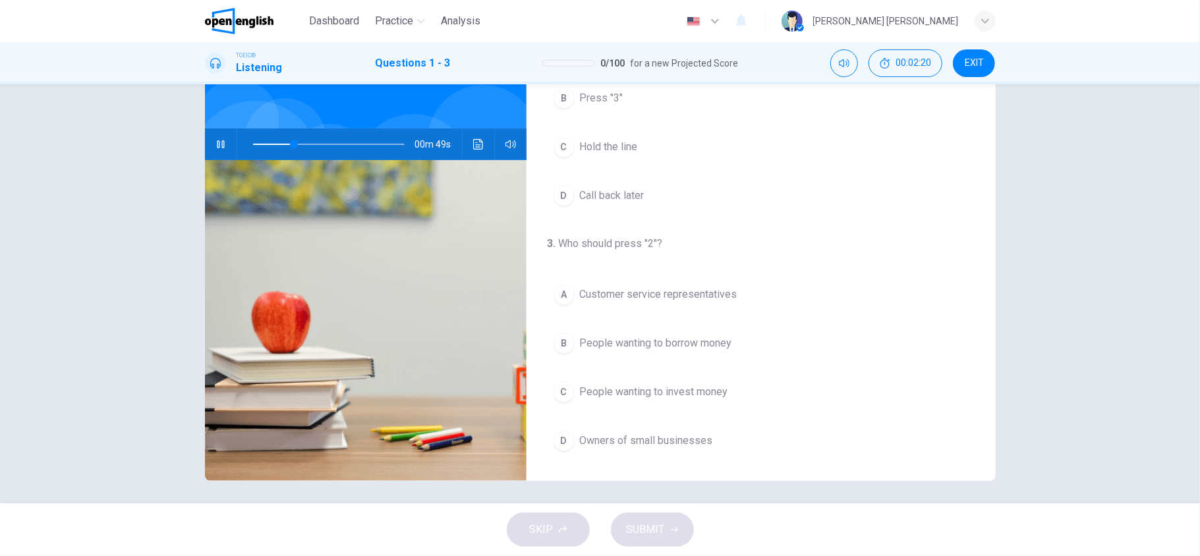
scroll to position [91, 0]
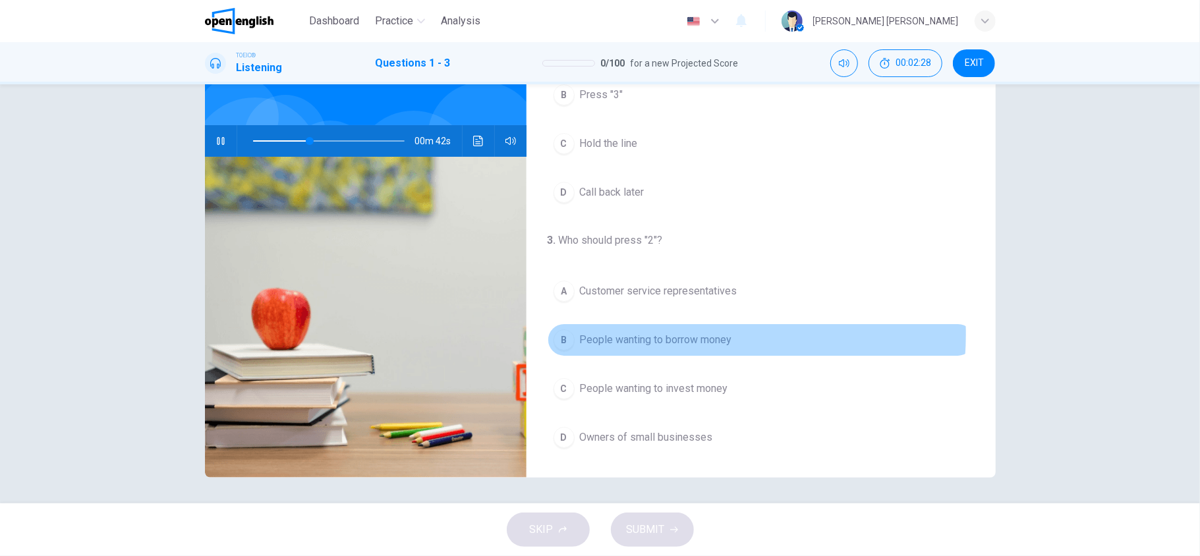
click at [676, 333] on span "People wanting to borrow money" at bounding box center [656, 340] width 152 height 16
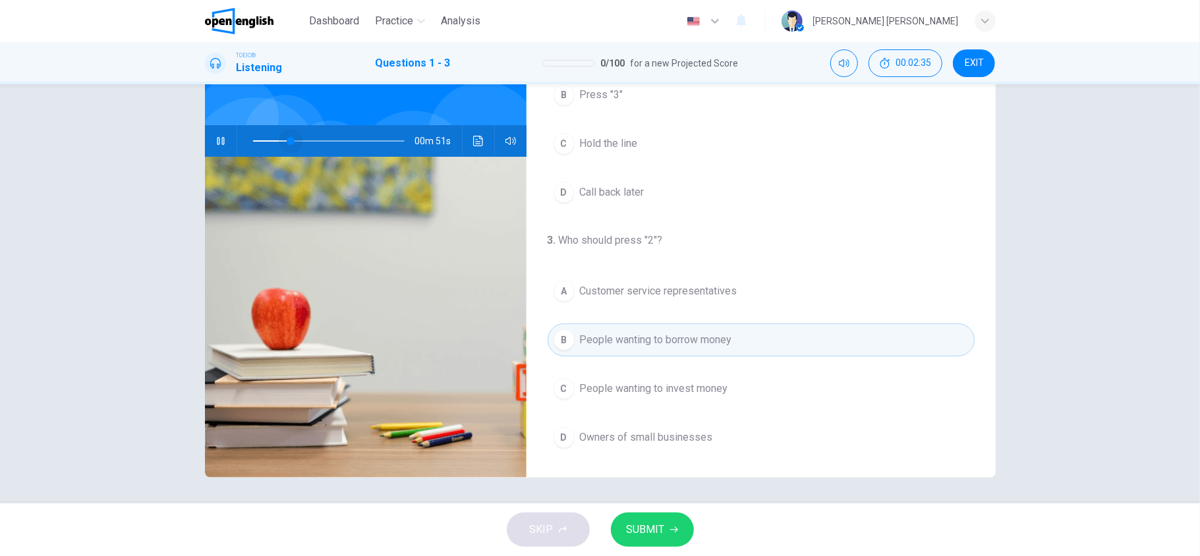
click at [286, 141] on span at bounding box center [329, 141] width 152 height 18
click at [663, 417] on span "SUBMIT" at bounding box center [646, 530] width 38 height 18
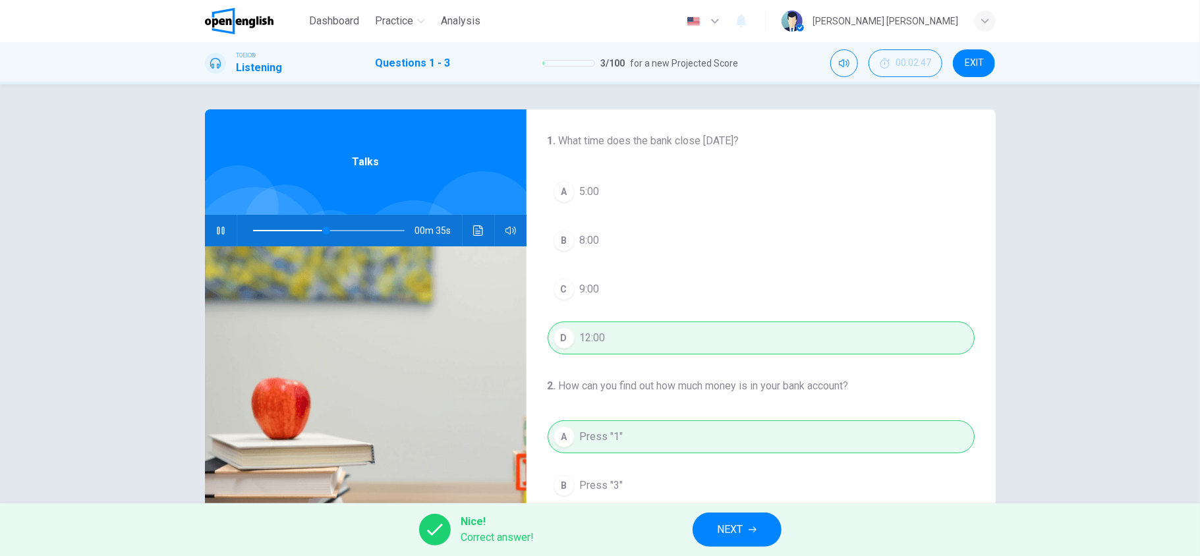
scroll to position [0, 0]
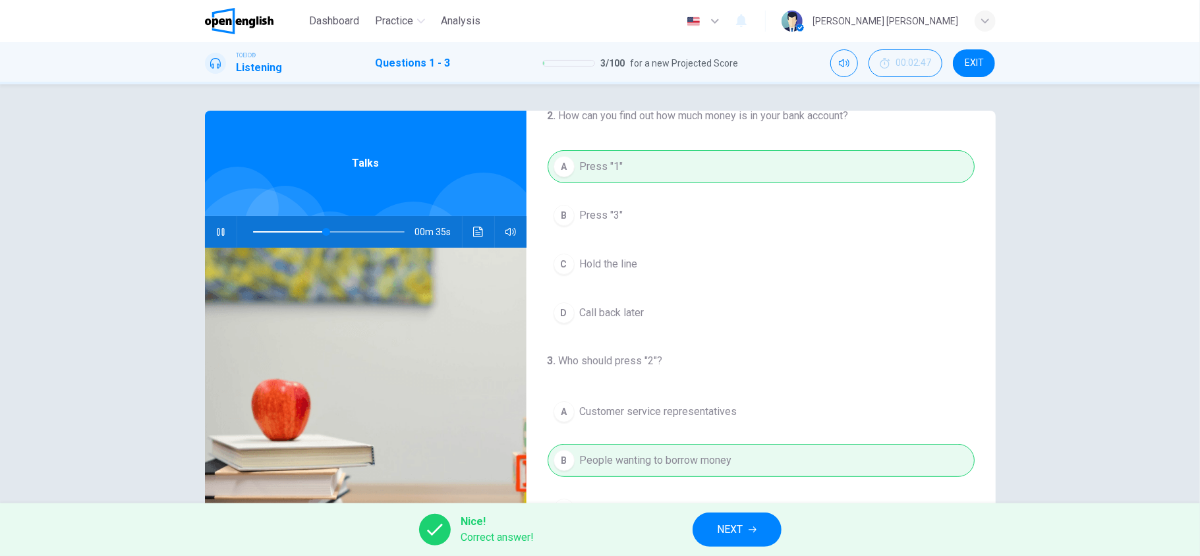
type input "**"
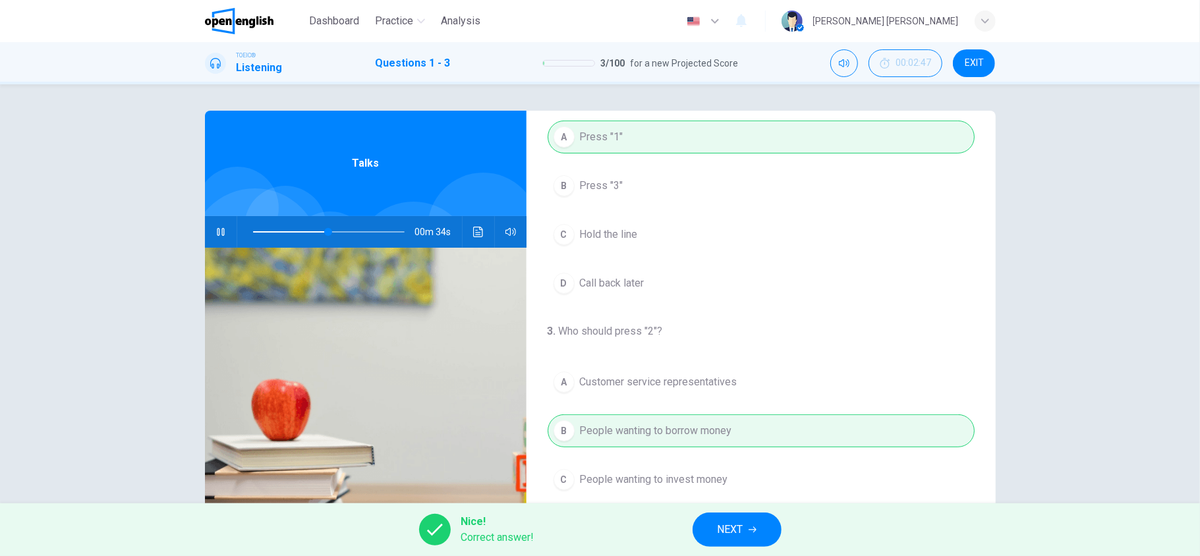
click at [742, 417] on span "NEXT" at bounding box center [731, 530] width 26 height 18
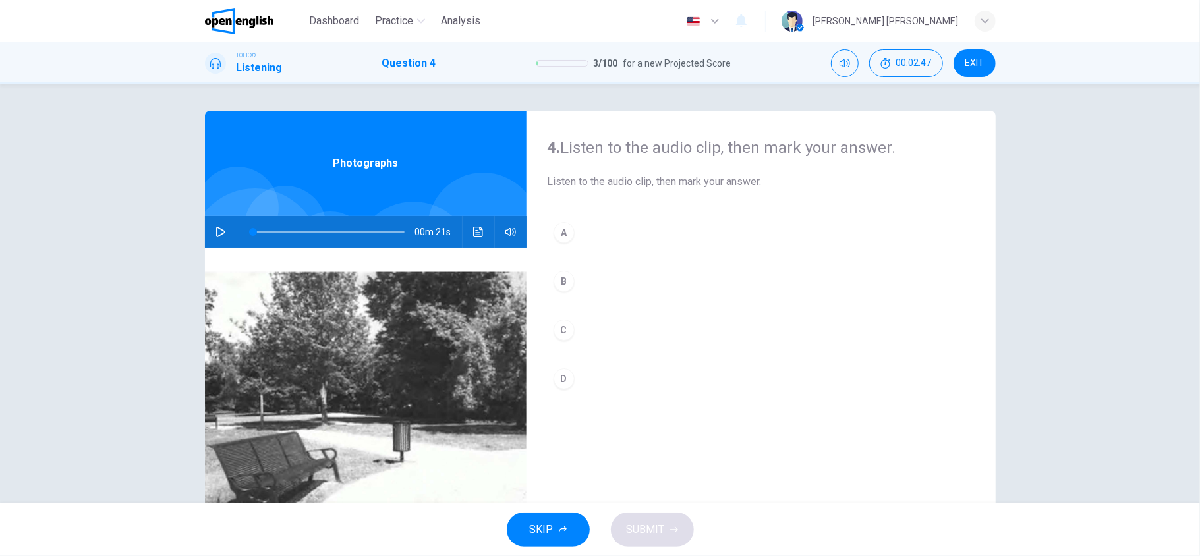
click at [212, 225] on button "button" at bounding box center [220, 232] width 21 height 32
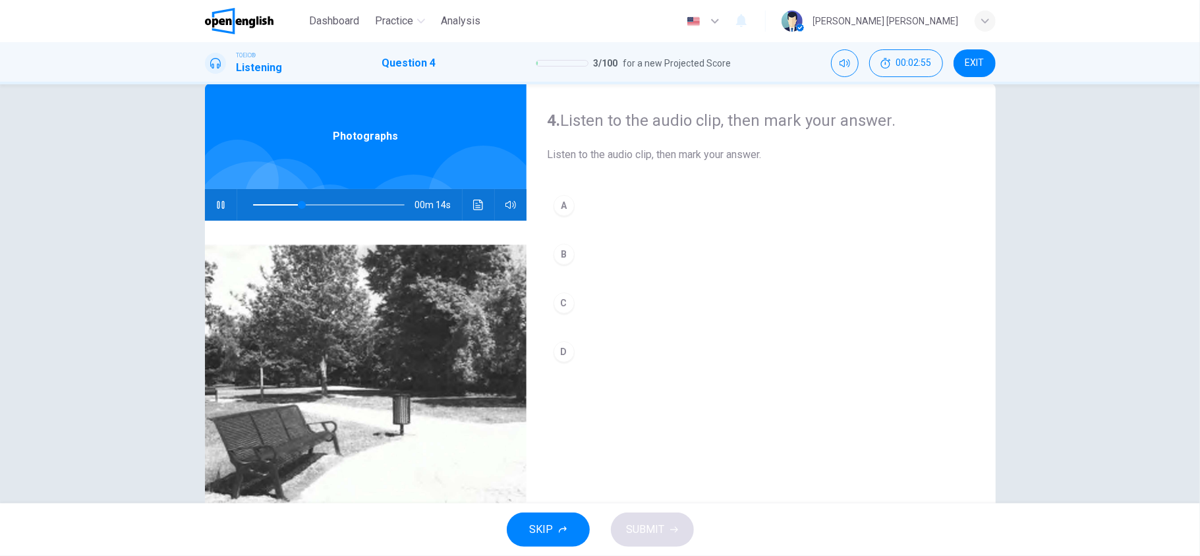
scroll to position [0, 0]
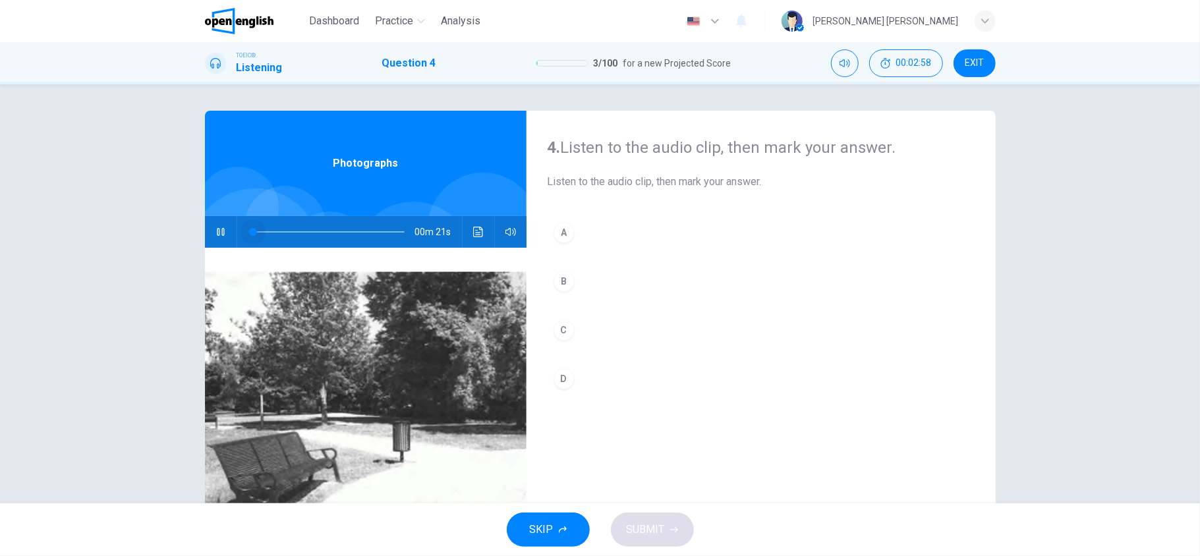
drag, startPoint x: 291, startPoint y: 229, endPoint x: 214, endPoint y: 231, distance: 76.5
click at [214, 231] on div "00m 21s" at bounding box center [366, 232] width 322 height 32
type input "*"
drag, startPoint x: 251, startPoint y: 230, endPoint x: 241, endPoint y: 228, distance: 10.1
click at [249, 228] on span at bounding box center [253, 232] width 8 height 8
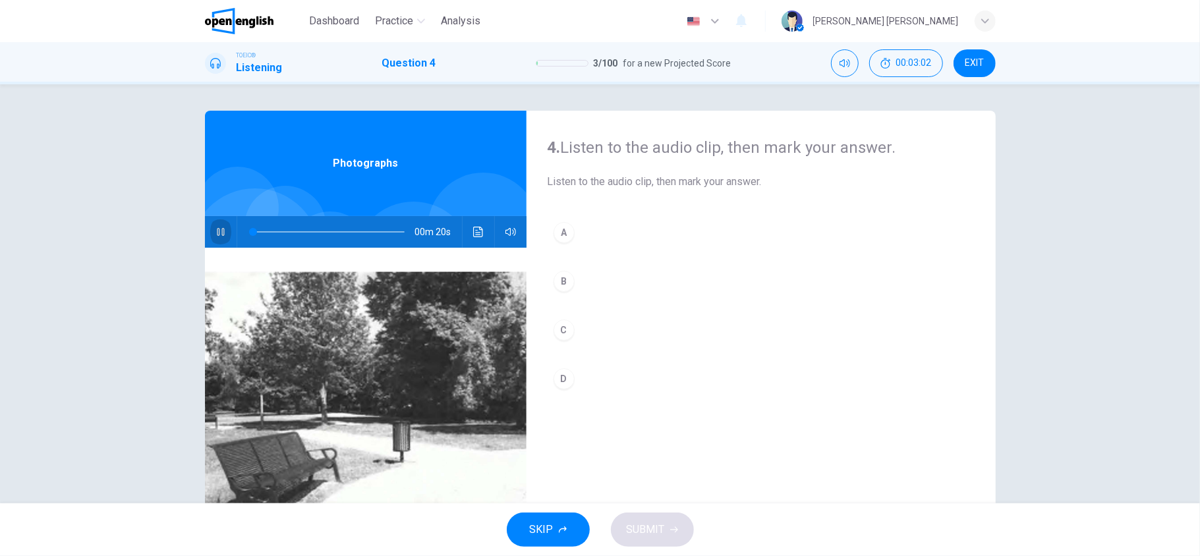
click at [216, 235] on icon "button" at bounding box center [221, 232] width 11 height 11
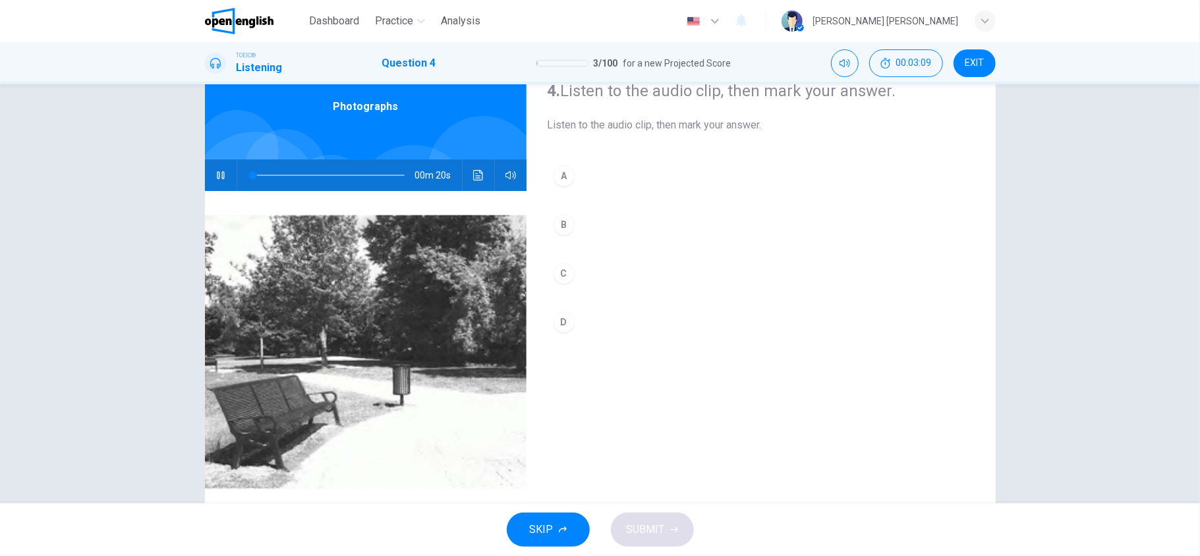
scroll to position [88, 0]
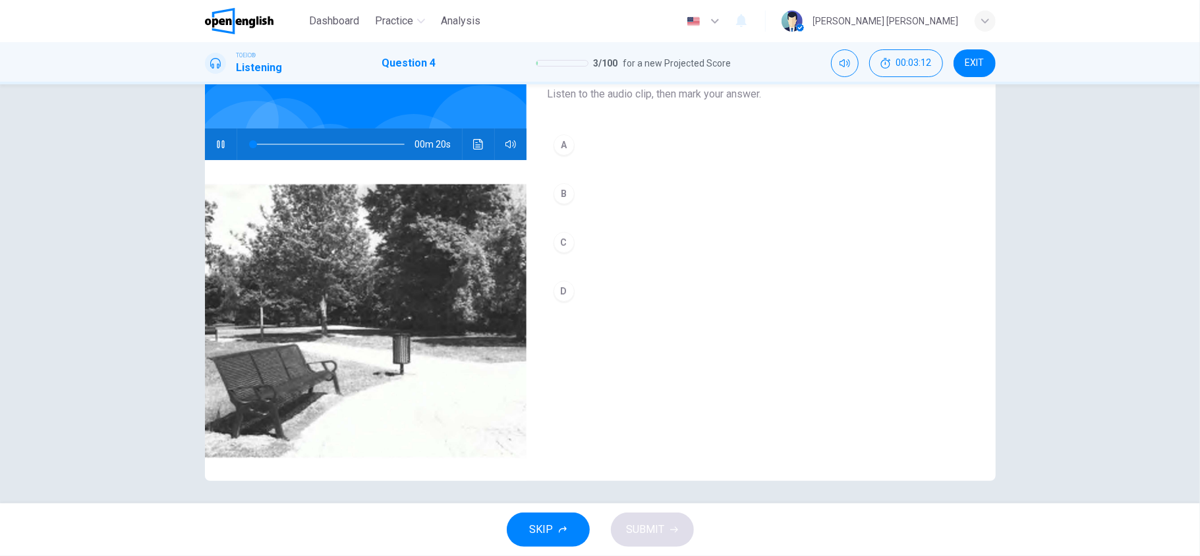
click at [581, 193] on button "B" at bounding box center [761, 193] width 427 height 33
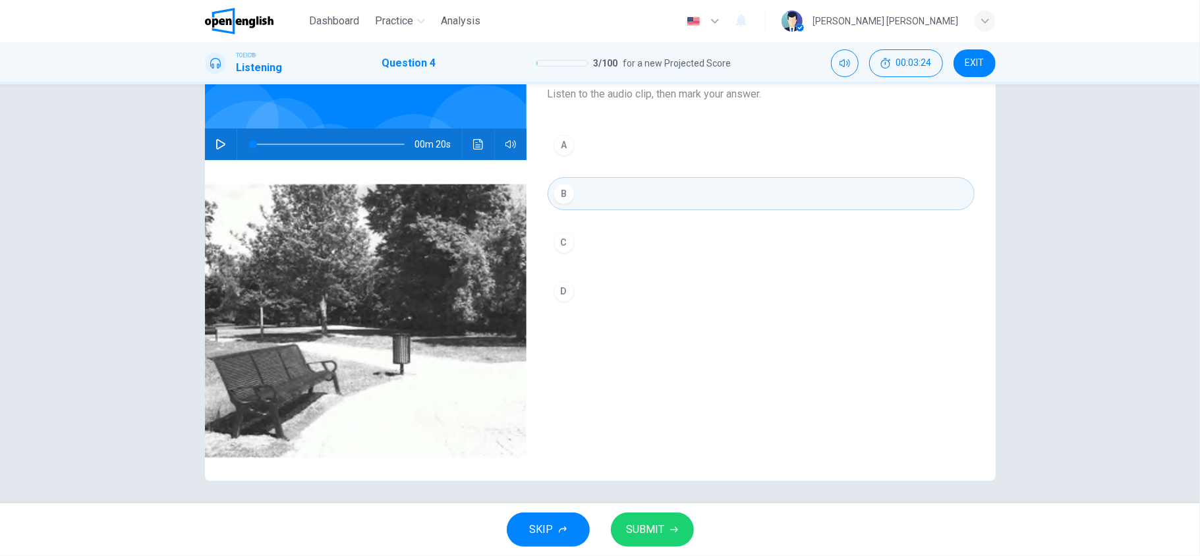
click at [210, 142] on button "button" at bounding box center [220, 145] width 21 height 32
click at [357, 140] on span at bounding box center [329, 144] width 152 height 18
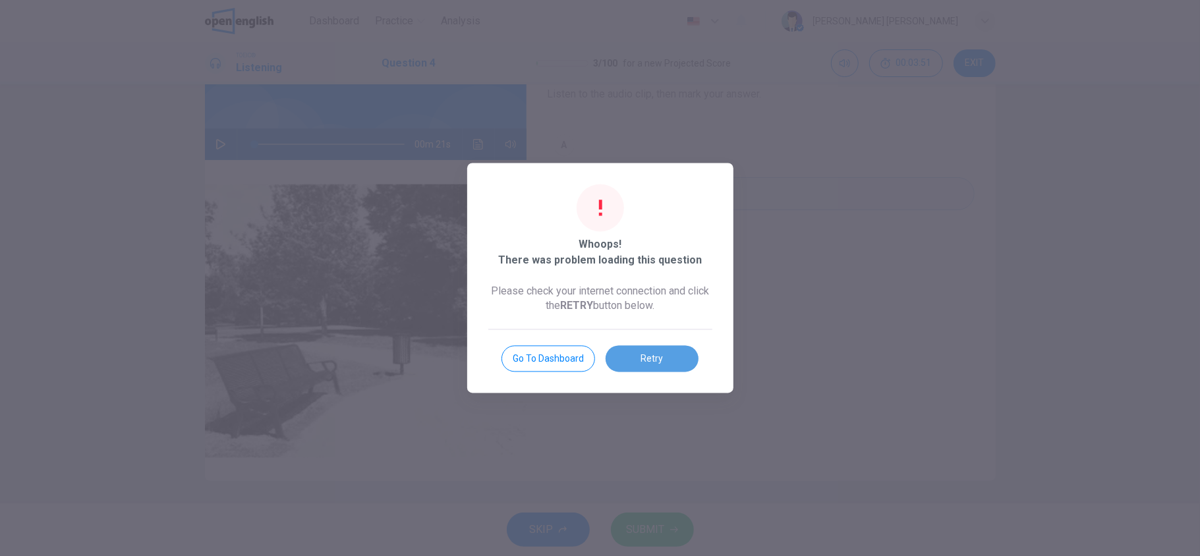
click at [626, 363] on button "Retry" at bounding box center [652, 359] width 93 height 26
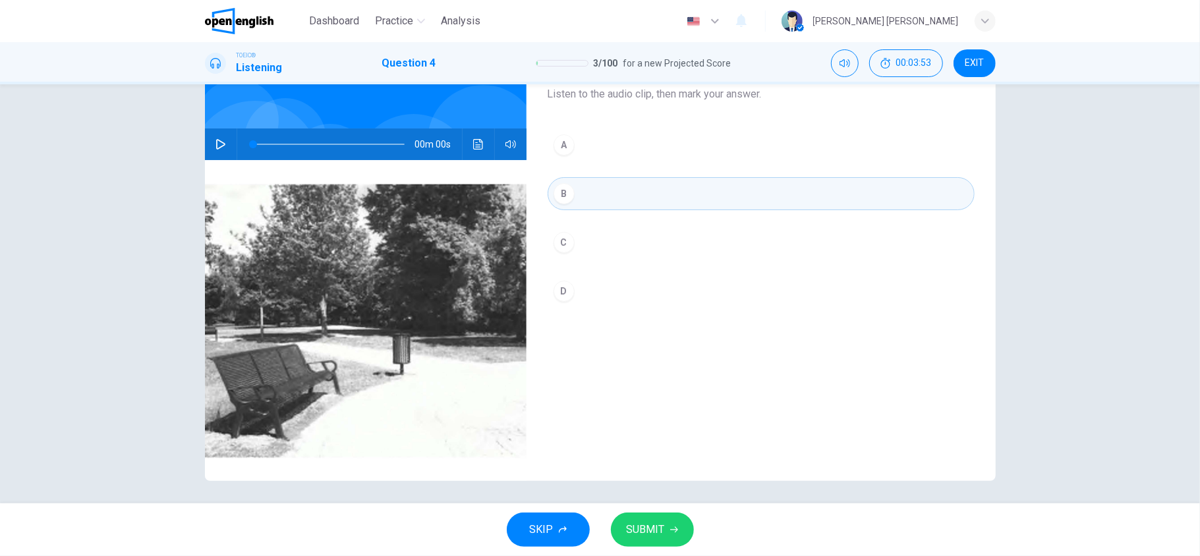
click at [216, 146] on icon "button" at bounding box center [220, 144] width 9 height 11
click at [631, 417] on span "SUBMIT" at bounding box center [646, 530] width 38 height 18
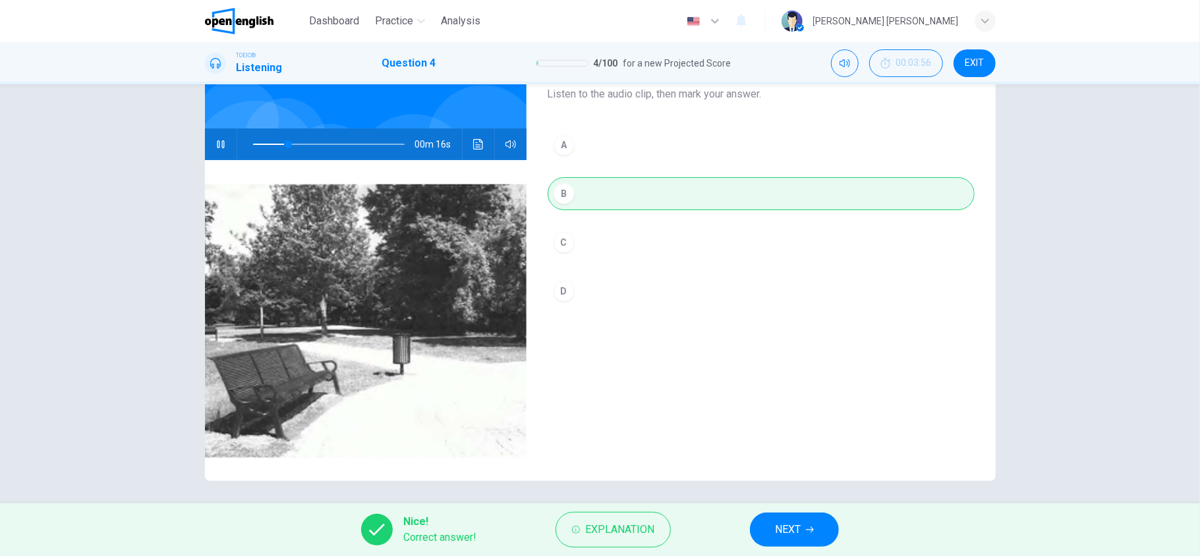
scroll to position [91, 0]
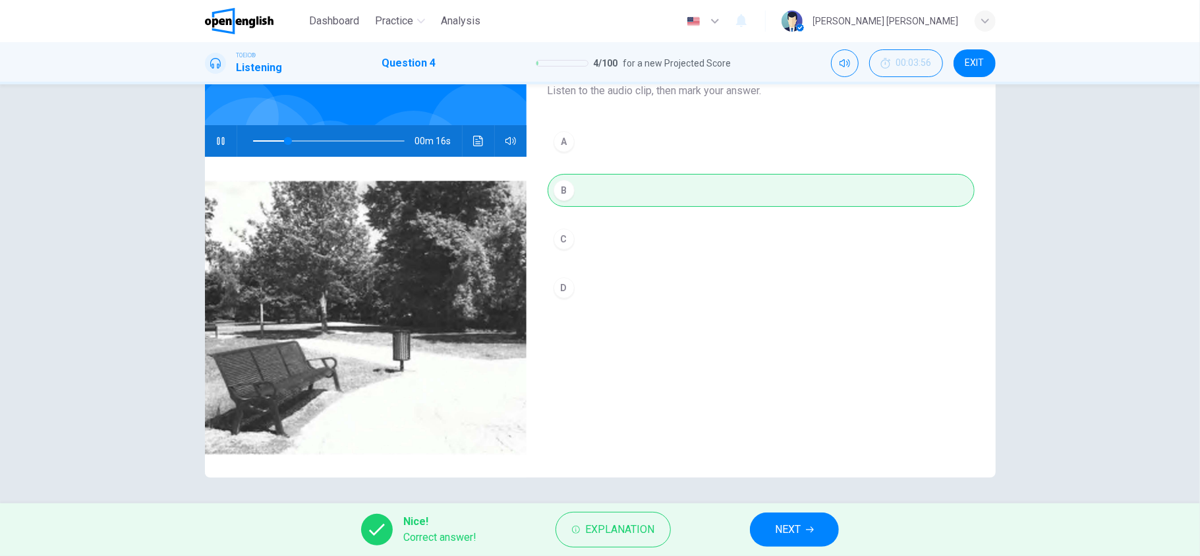
type input "**"
click at [784, 417] on span "NEXT" at bounding box center [788, 530] width 26 height 18
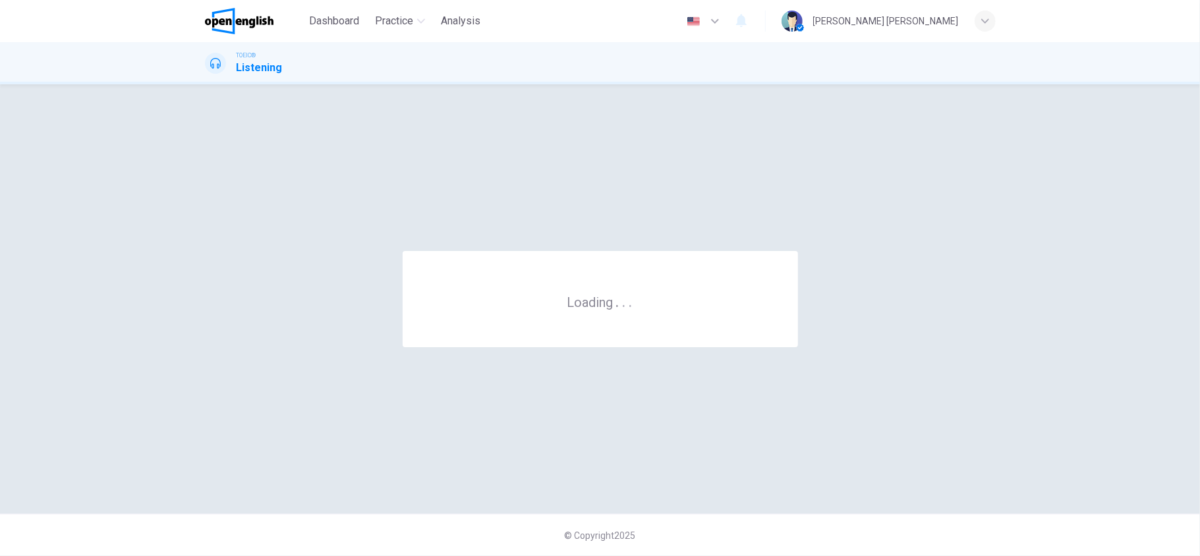
scroll to position [0, 0]
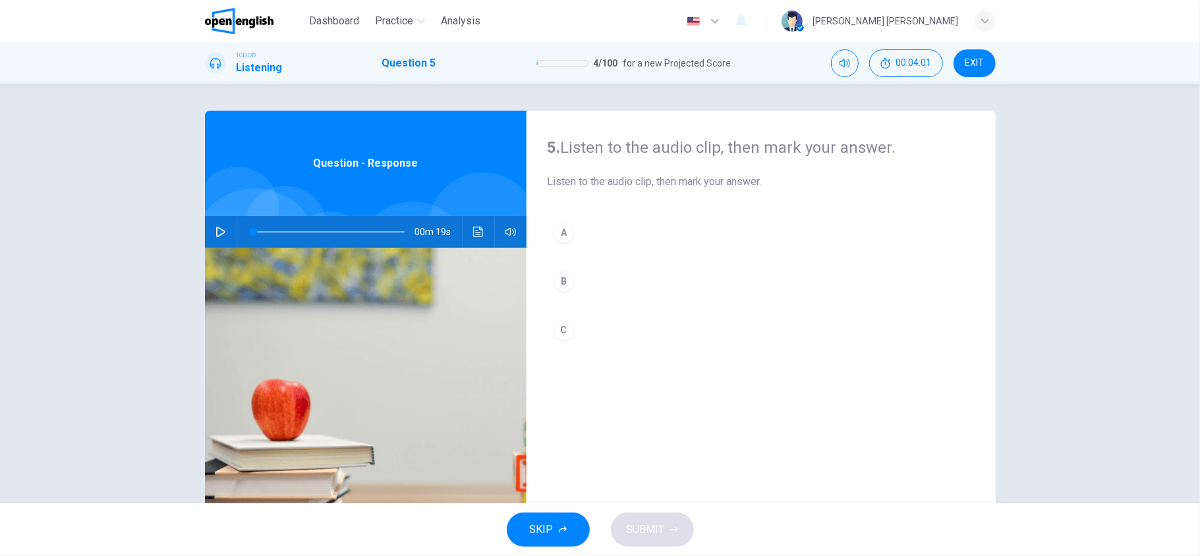
click at [216, 235] on icon "button" at bounding box center [220, 232] width 9 height 11
click at [581, 280] on button "B" at bounding box center [761, 281] width 427 height 33
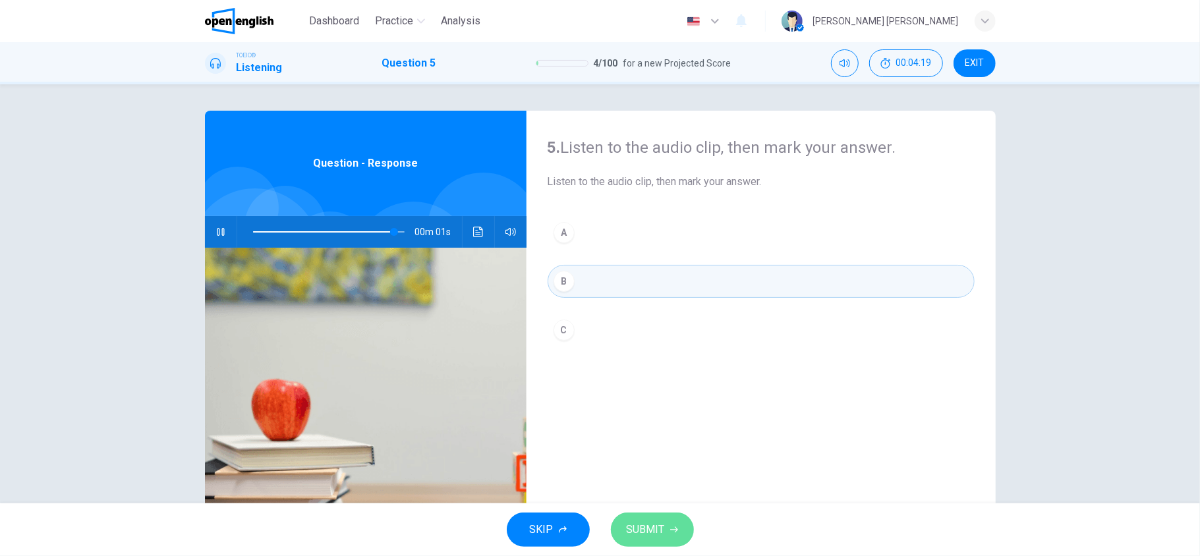
click at [639, 417] on span "SUBMIT" at bounding box center [646, 530] width 38 height 18
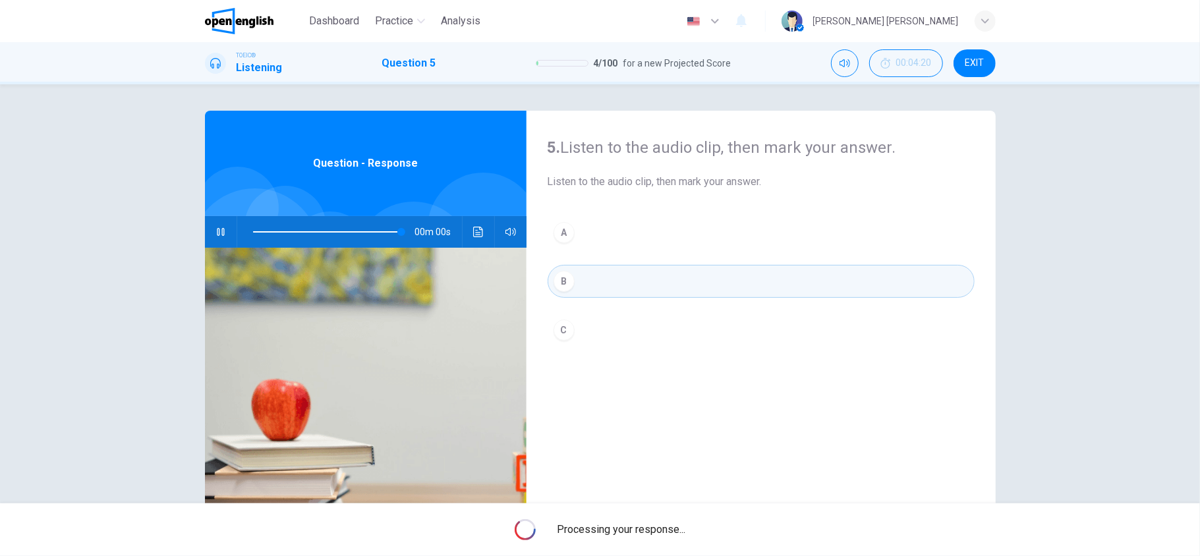
type input "*"
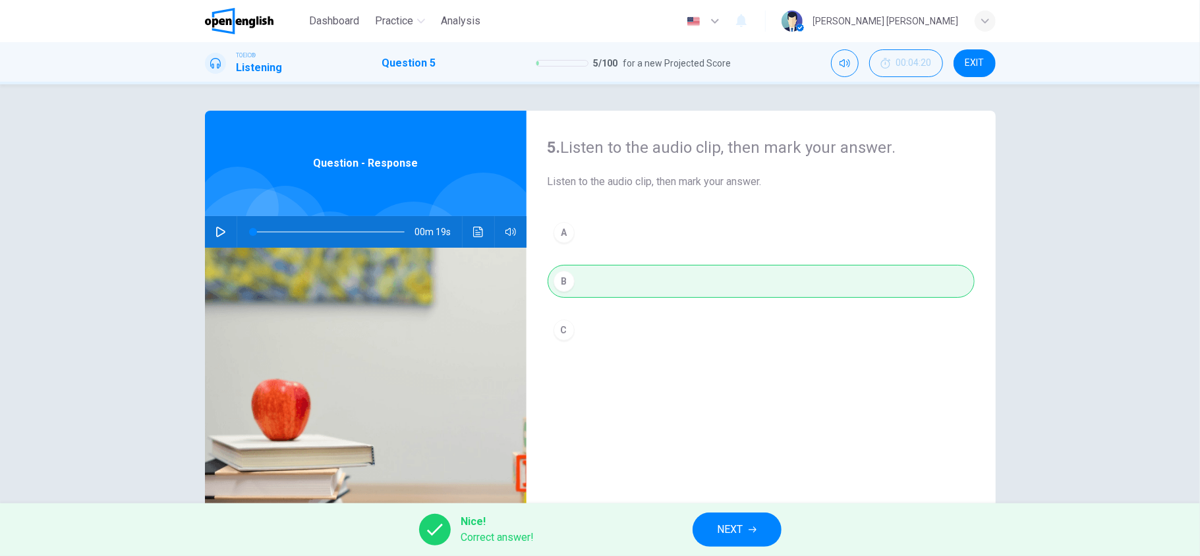
click at [723, 417] on span "NEXT" at bounding box center [731, 530] width 26 height 18
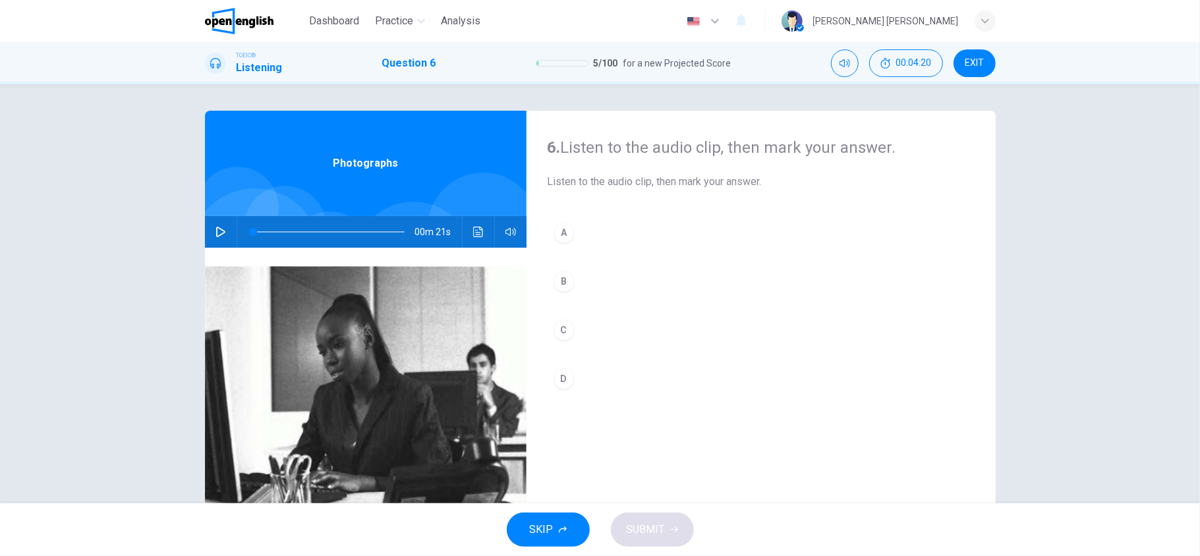
click at [210, 233] on button "button" at bounding box center [220, 232] width 21 height 32
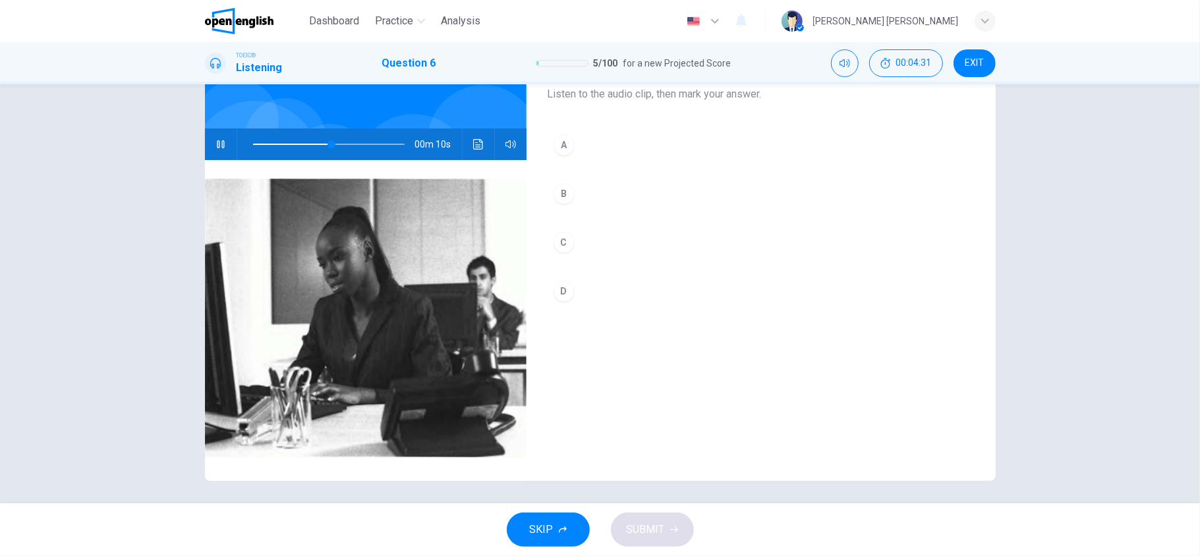
click at [572, 198] on button "B" at bounding box center [761, 193] width 427 height 33
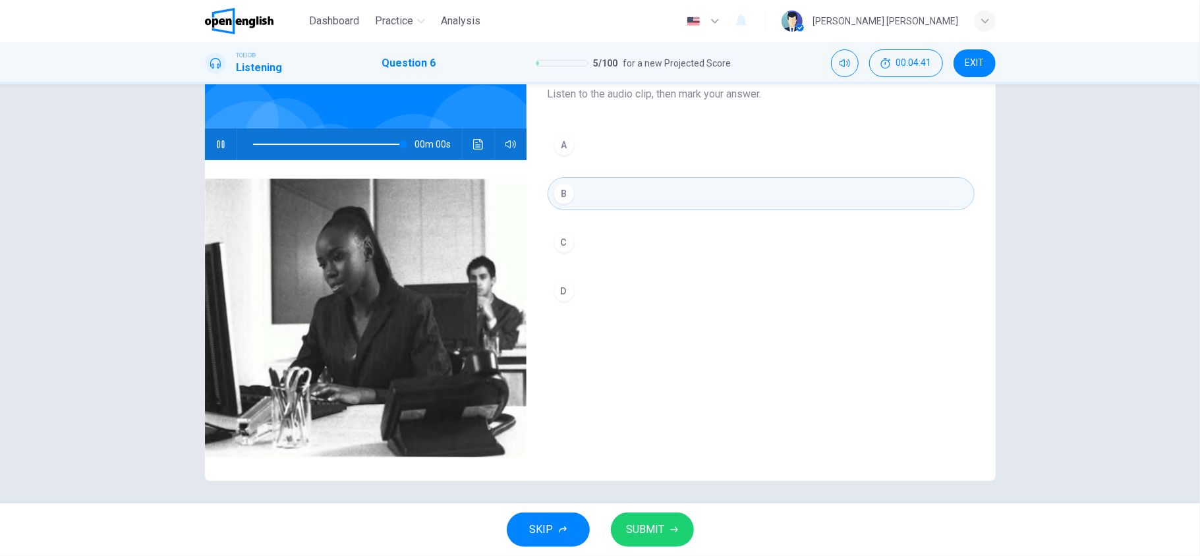
type input "*"
click at [653, 417] on span "SUBMIT" at bounding box center [646, 530] width 38 height 18
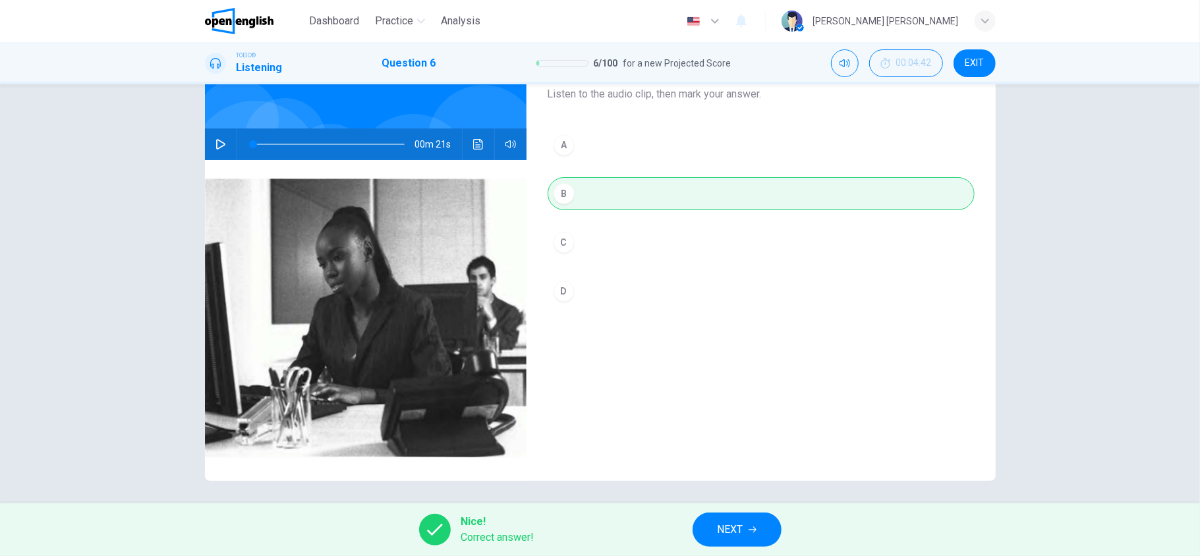
click at [755, 417] on button "NEXT" at bounding box center [737, 530] width 89 height 34
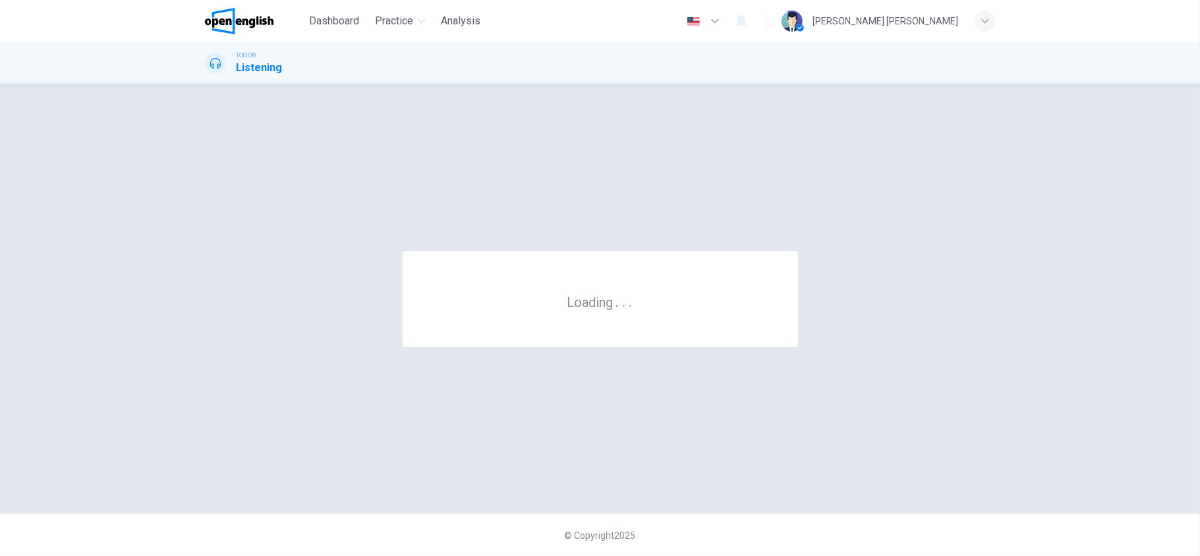
scroll to position [0, 0]
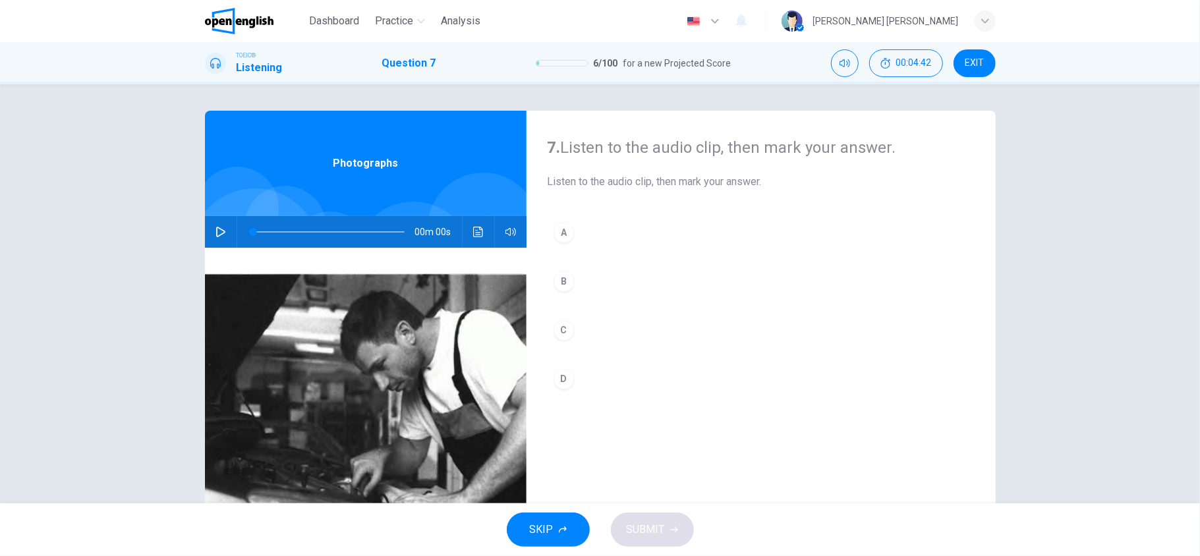
click at [216, 229] on icon "button" at bounding box center [220, 232] width 9 height 11
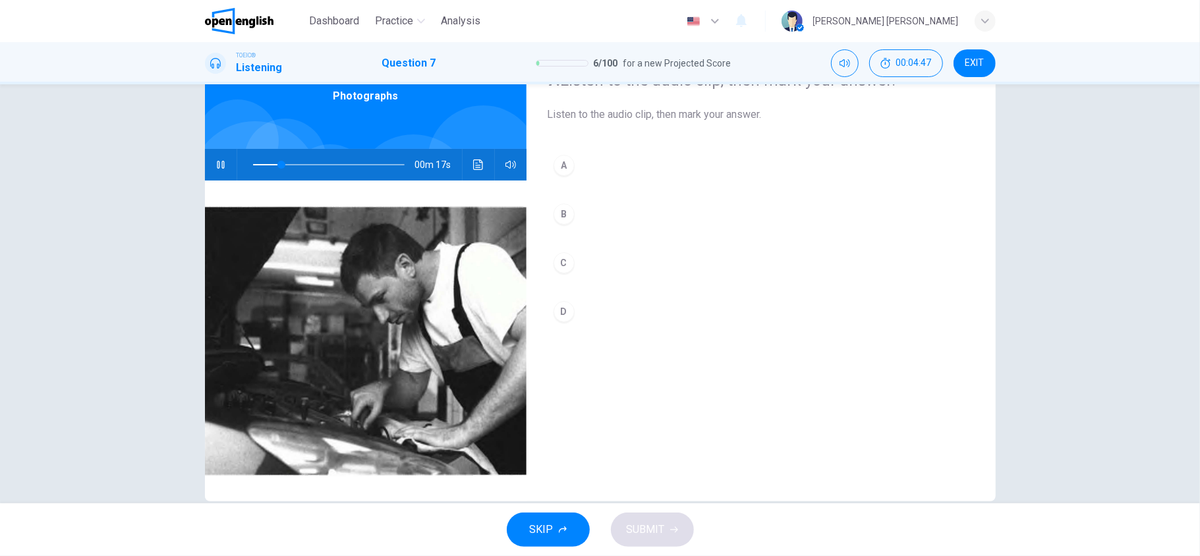
scroll to position [88, 0]
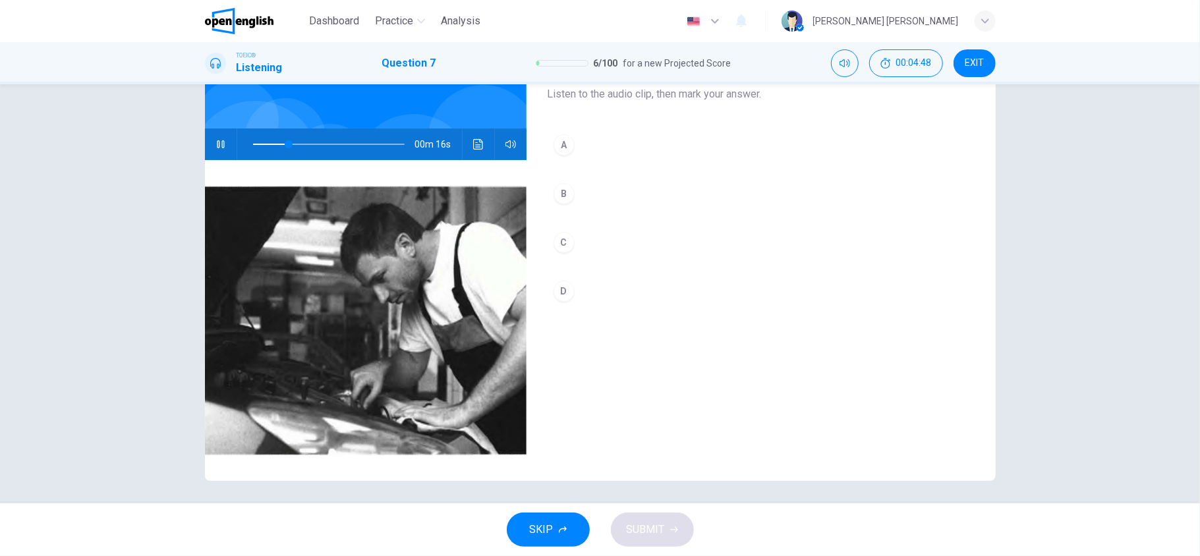
click at [610, 141] on button "A" at bounding box center [761, 145] width 427 height 33
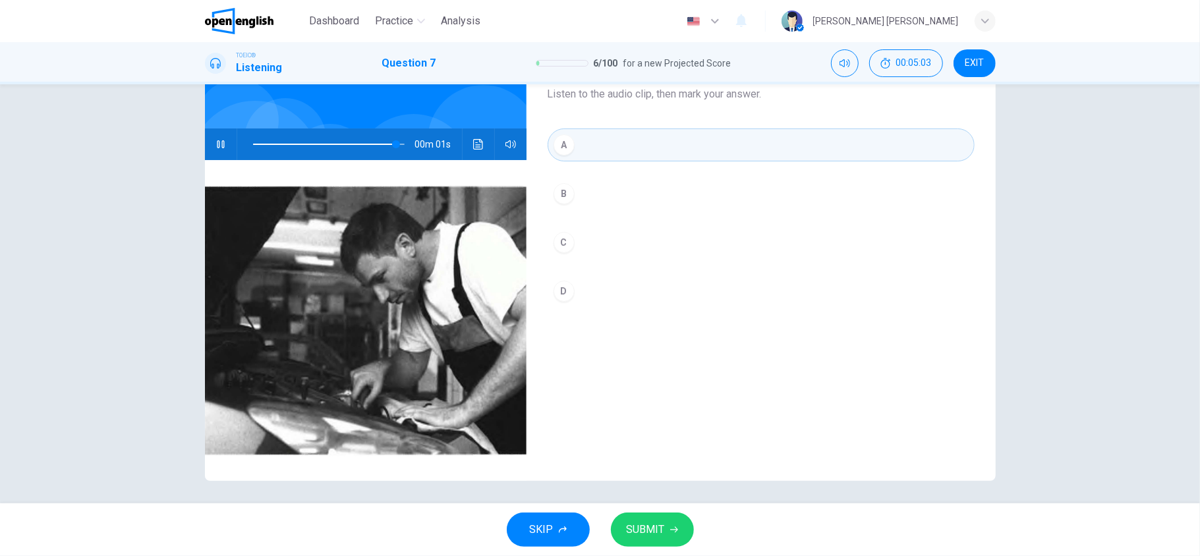
click at [658, 417] on button "SUBMIT" at bounding box center [652, 530] width 83 height 34
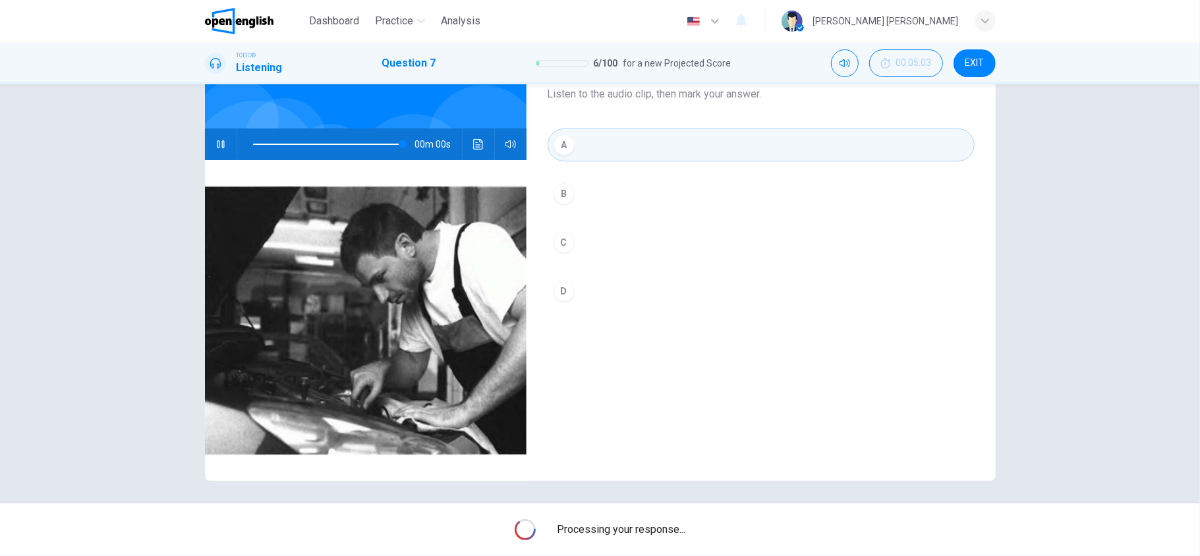
type input "*"
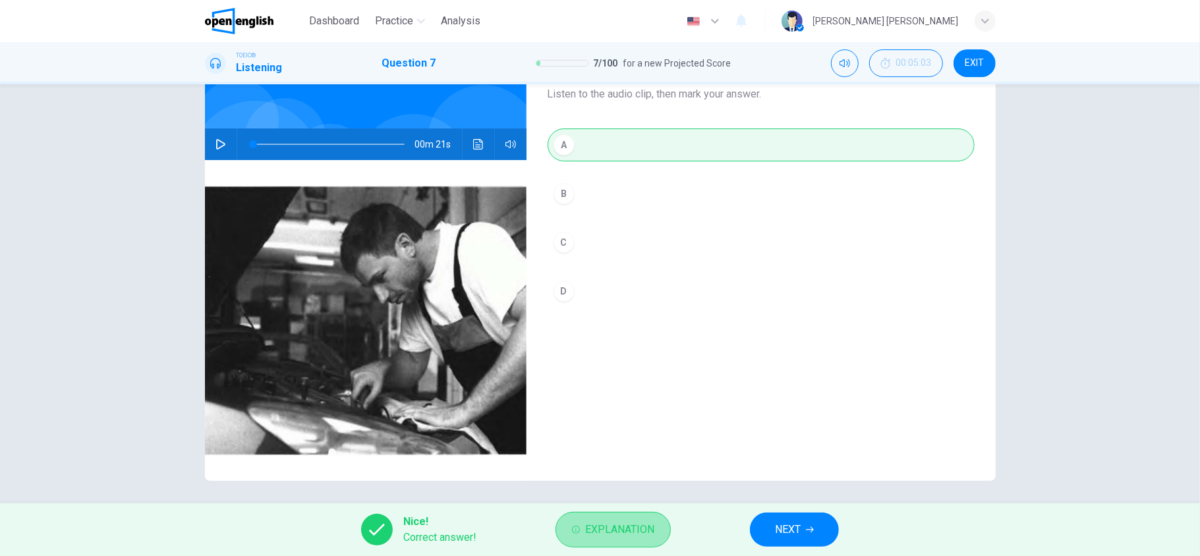
click at [632, 417] on span "Explanation" at bounding box center [619, 530] width 69 height 18
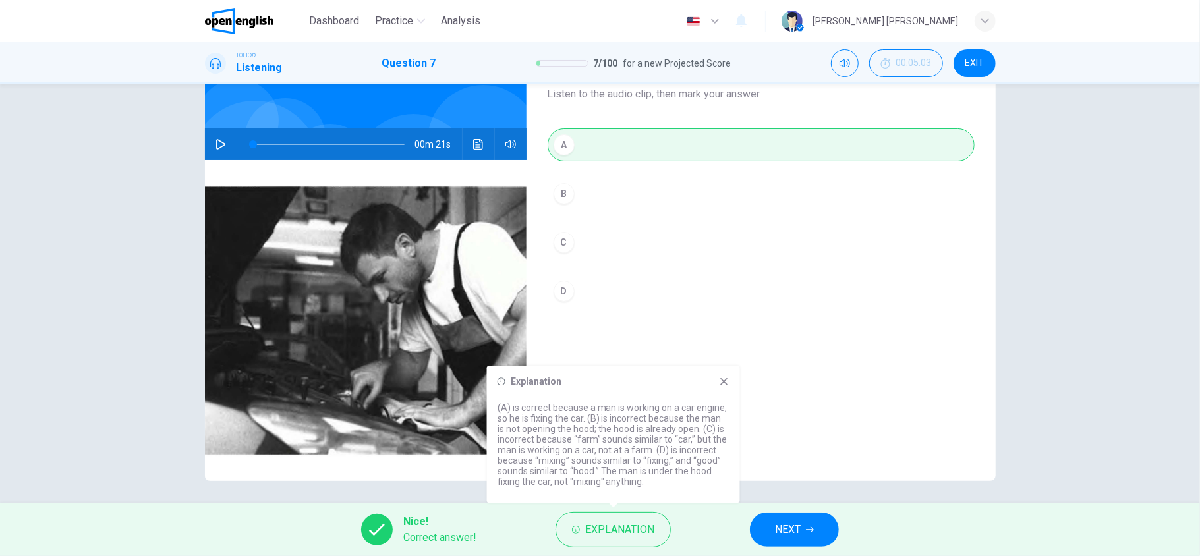
click at [782, 417] on span "NEXT" at bounding box center [788, 530] width 26 height 18
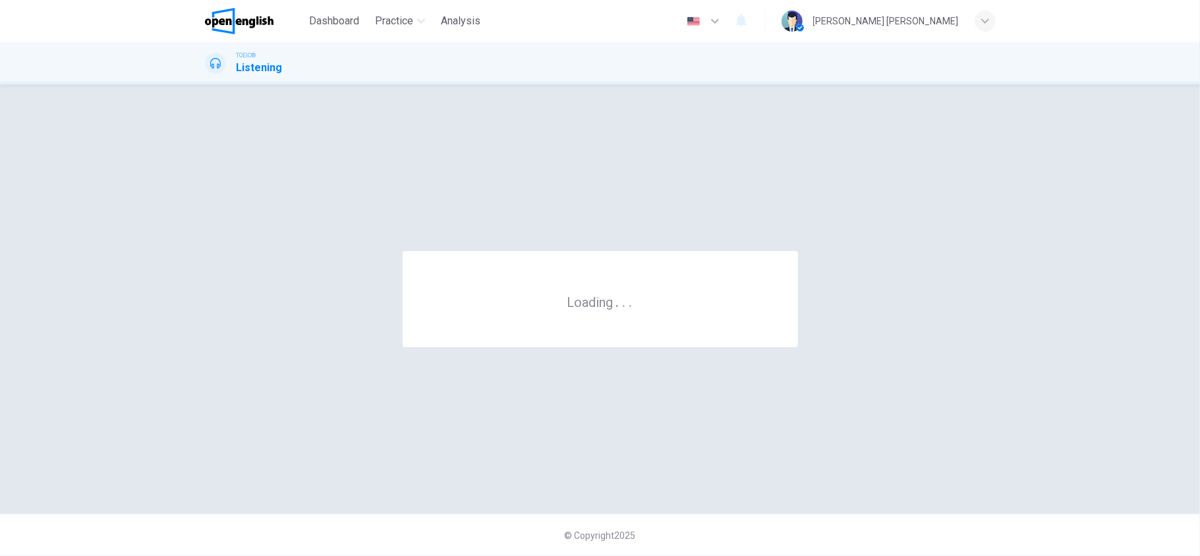
scroll to position [0, 0]
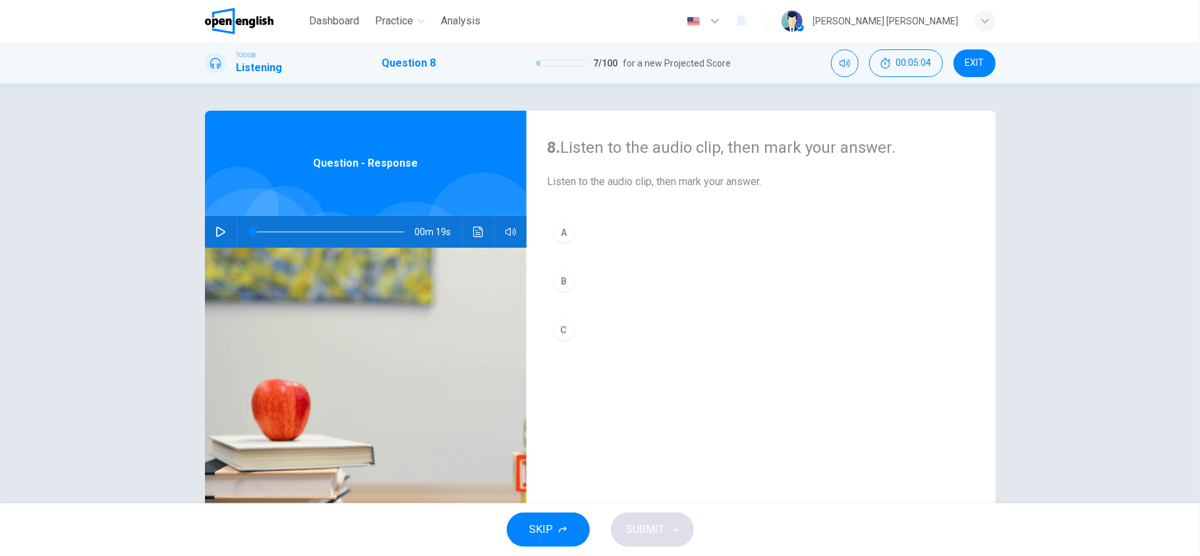
click at [216, 230] on icon "button" at bounding box center [221, 232] width 11 height 11
drag, startPoint x: 274, startPoint y: 231, endPoint x: 219, endPoint y: 224, distance: 55.8
click at [219, 224] on div "00m 16s" at bounding box center [366, 232] width 322 height 32
click at [217, 230] on icon "button" at bounding box center [220, 232] width 7 height 8
click at [216, 230] on icon "button" at bounding box center [221, 232] width 11 height 11
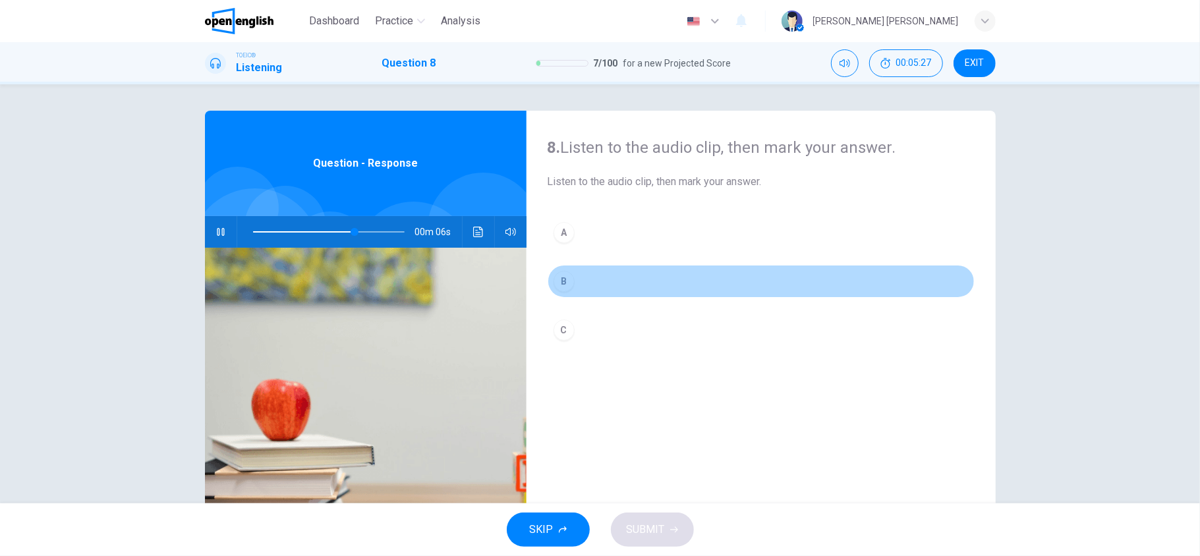
click at [558, 278] on div "B" at bounding box center [564, 281] width 21 height 21
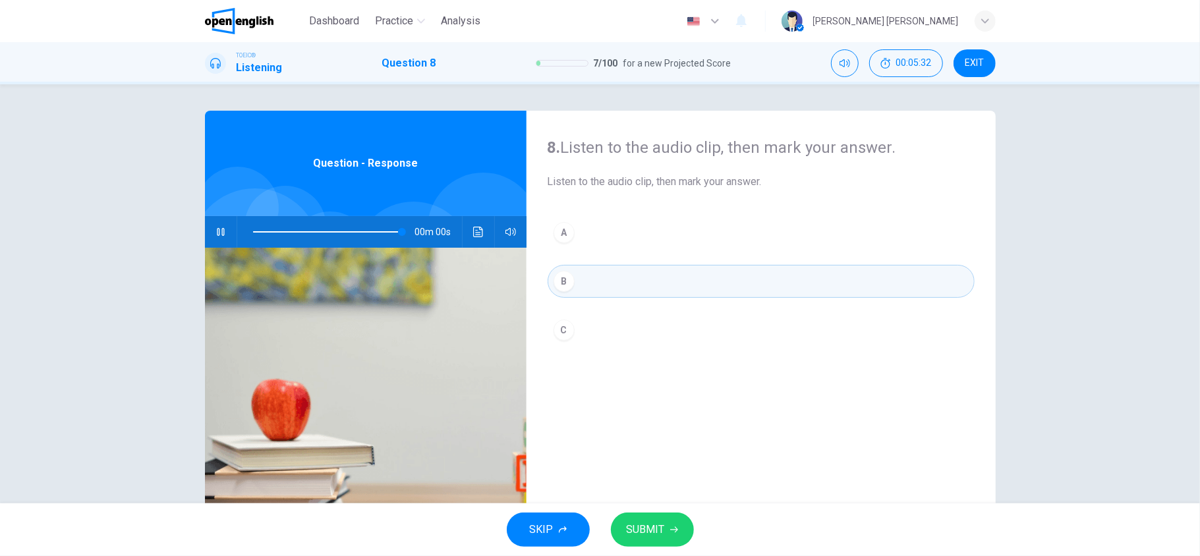
click at [657, 417] on span "SUBMIT" at bounding box center [646, 530] width 38 height 18
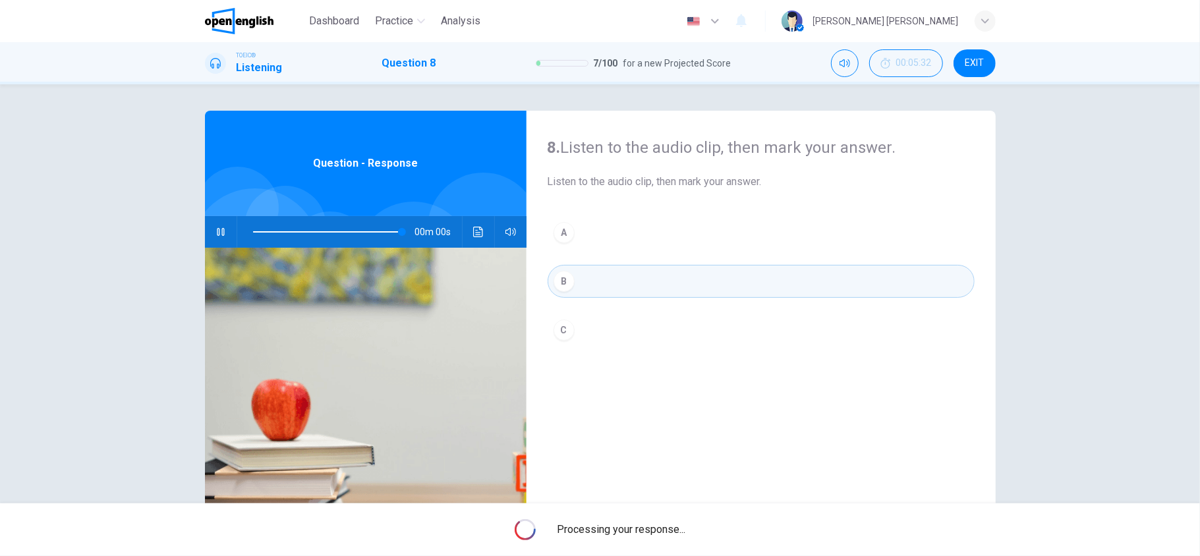
type input "*"
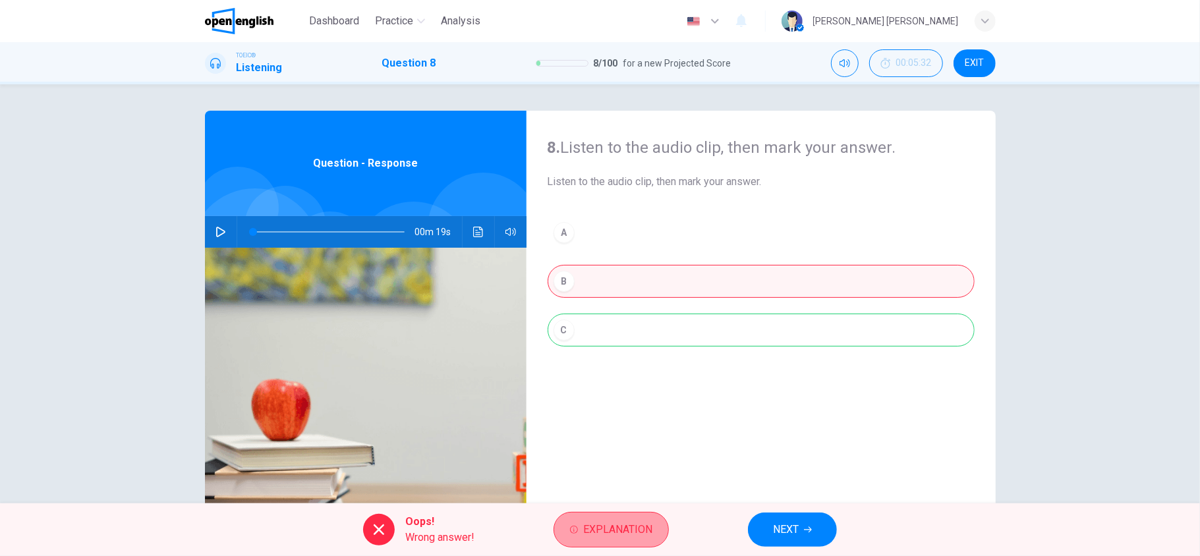
click at [614, 417] on span "Explanation" at bounding box center [617, 530] width 69 height 18
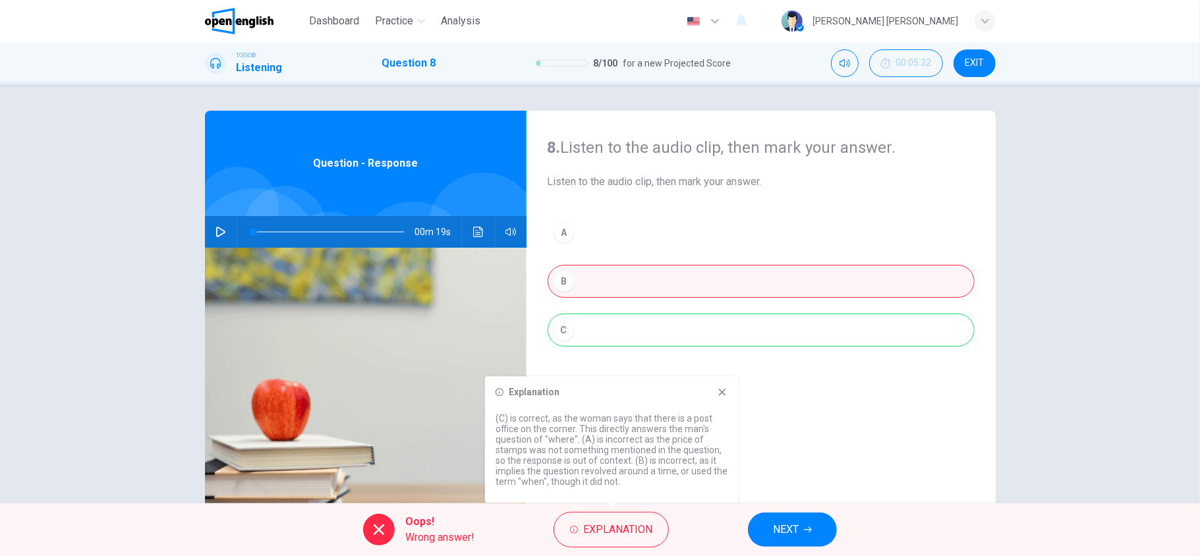
click at [786, 417] on button "NEXT" at bounding box center [792, 530] width 89 height 34
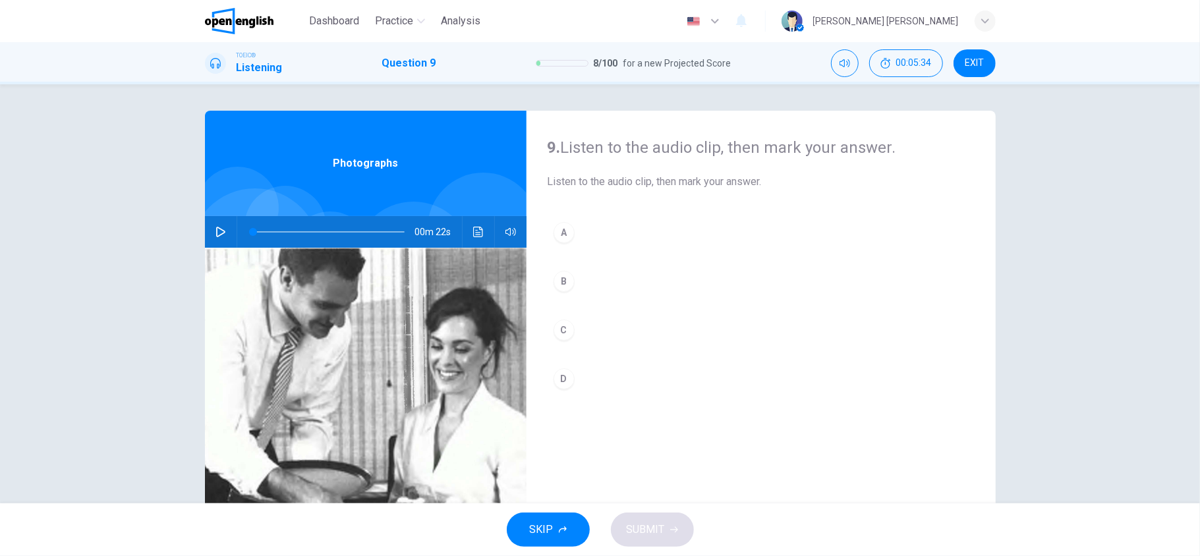
click at [205, 224] on div "00m 22s" at bounding box center [366, 232] width 322 height 32
click at [212, 224] on button "button" at bounding box center [220, 232] width 21 height 32
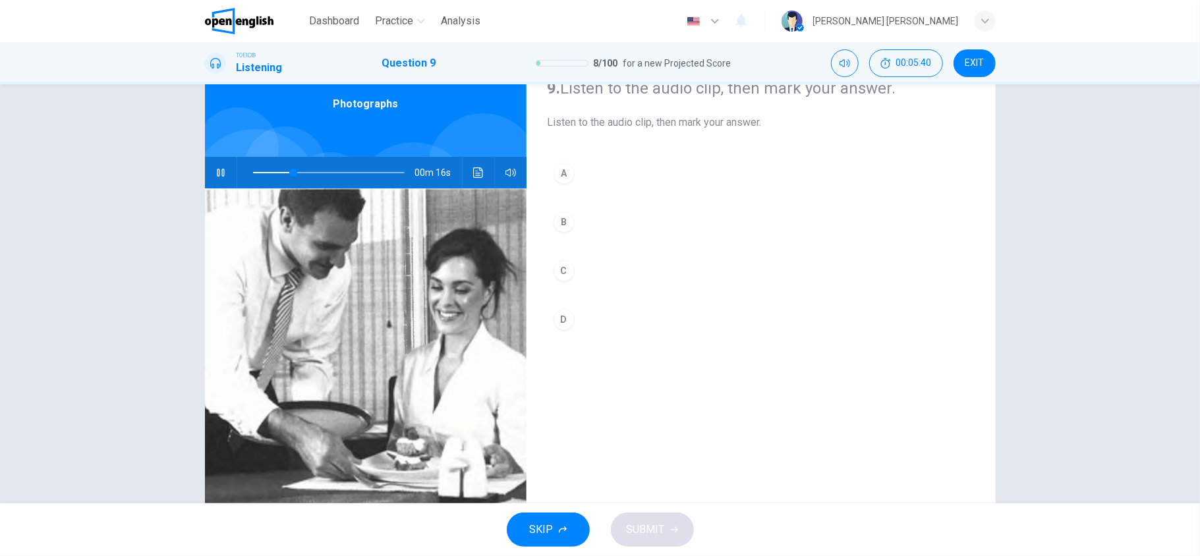
scroll to position [91, 0]
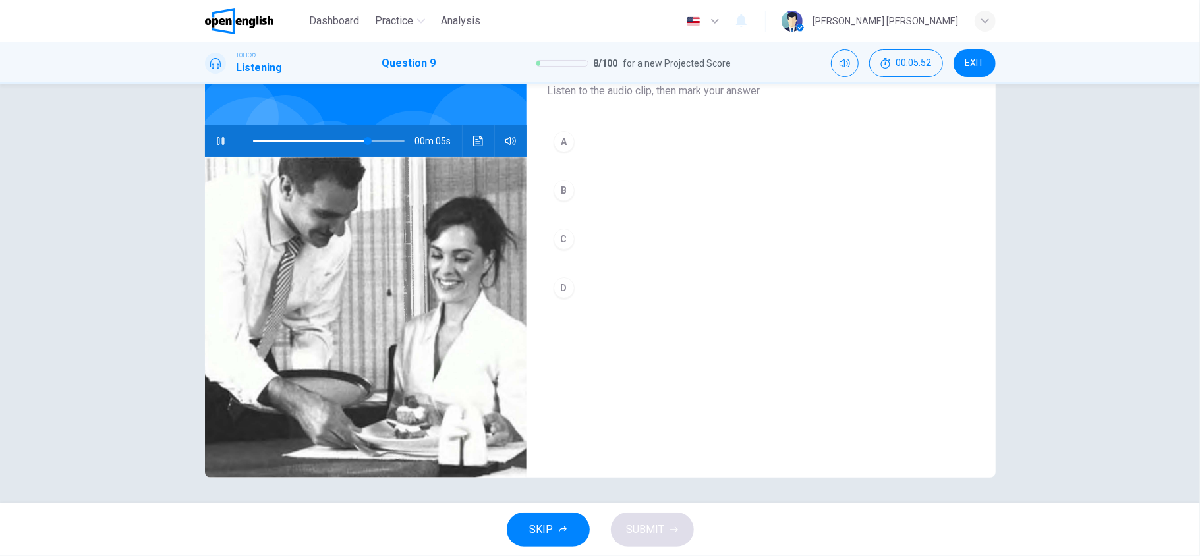
click at [253, 135] on span at bounding box center [329, 141] width 152 height 18
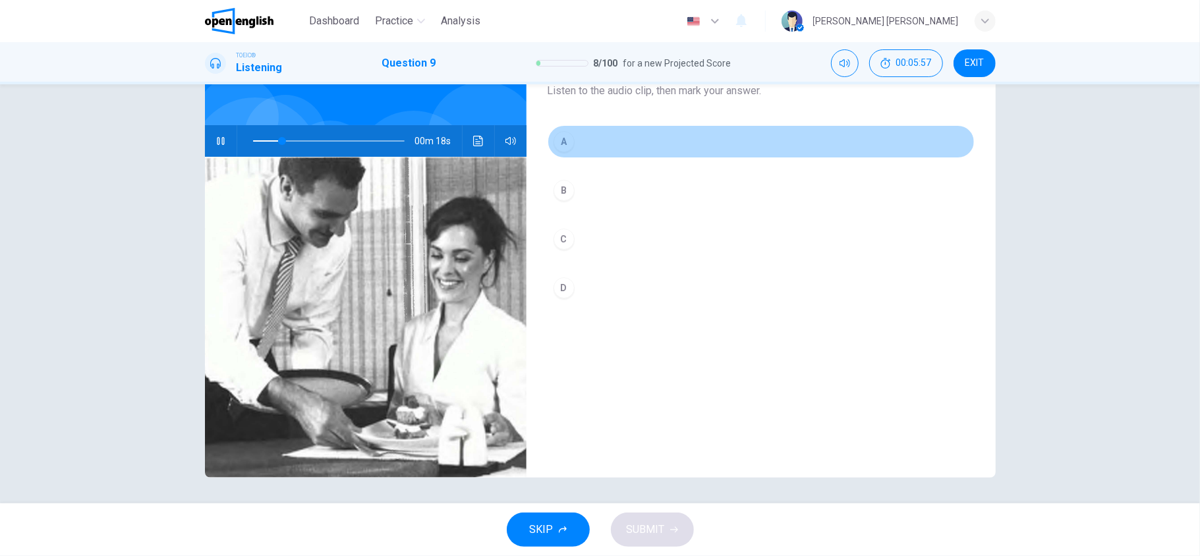
click at [570, 144] on div "A" at bounding box center [564, 141] width 21 height 21
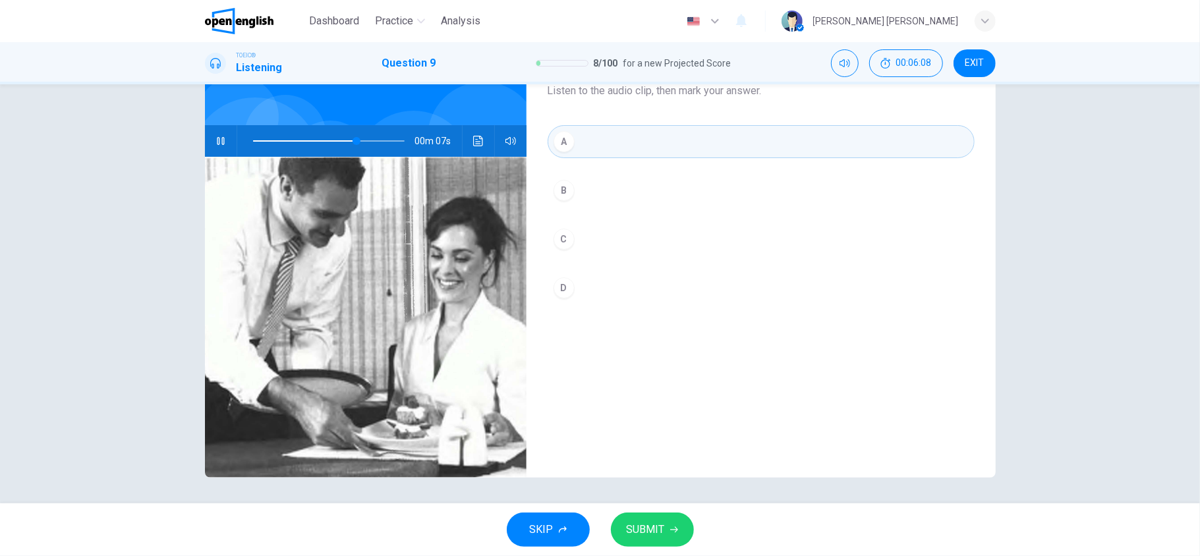
type input "**"
click at [636, 417] on button "SUBMIT" at bounding box center [652, 530] width 83 height 34
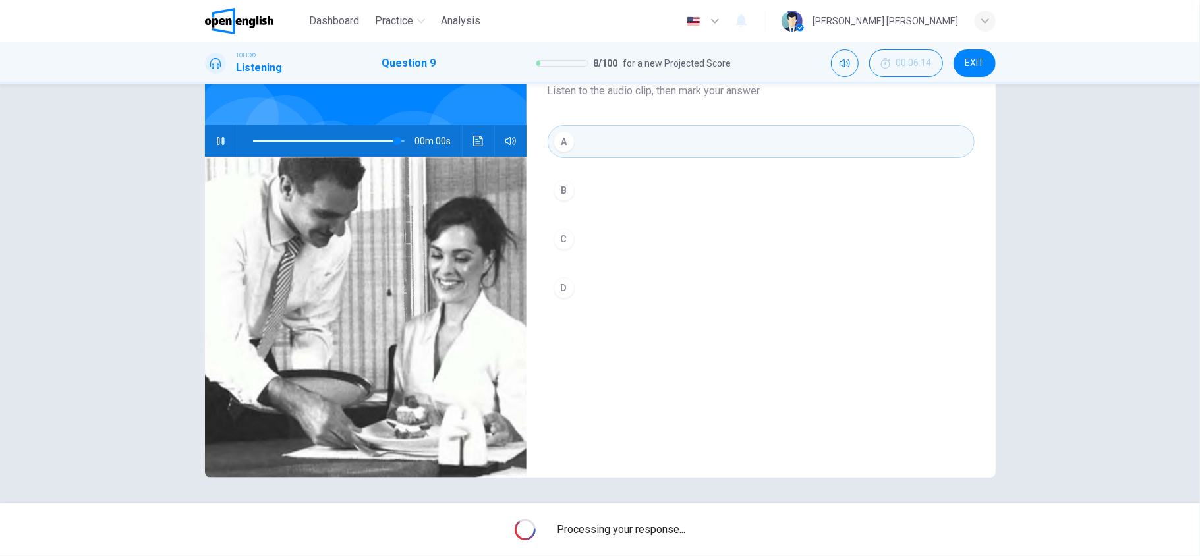
type input "*"
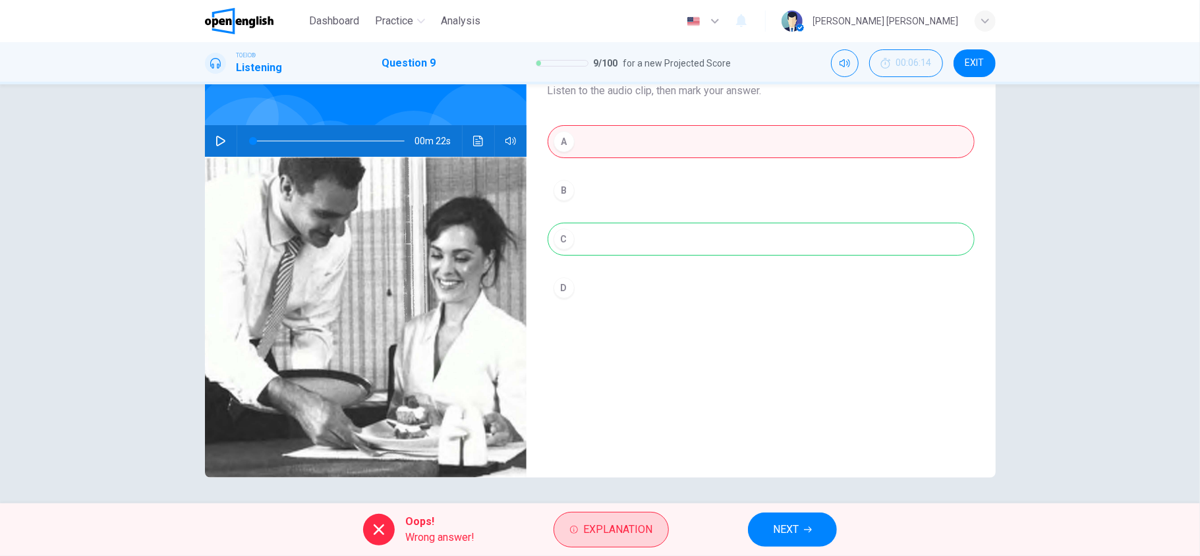
click at [610, 417] on span "Explanation" at bounding box center [617, 530] width 69 height 18
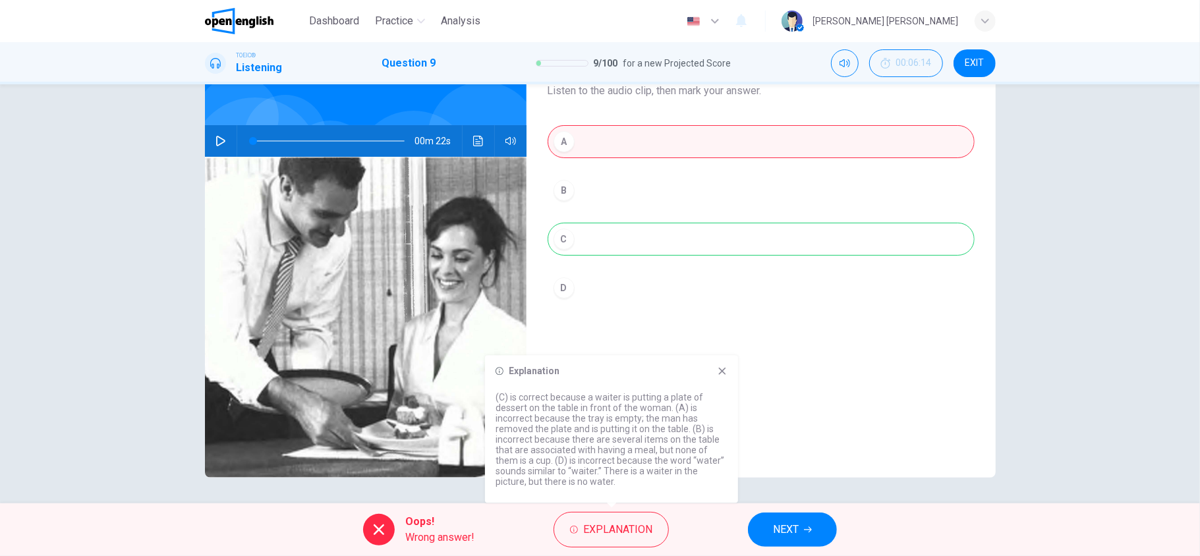
drag, startPoint x: 602, startPoint y: 394, endPoint x: 694, endPoint y: 403, distance: 92.1
click at [694, 403] on p "(C) is correct because a waiter is putting a plate of dessert on the table in f…" at bounding box center [612, 439] width 232 height 95
drag, startPoint x: 510, startPoint y: 396, endPoint x: 599, endPoint y: 401, distance: 89.8
click at [599, 401] on p "(C) is correct because a waiter is putting a plate of dessert on the table in f…" at bounding box center [612, 439] width 232 height 95
